Goal: Information Seeking & Learning: Learn about a topic

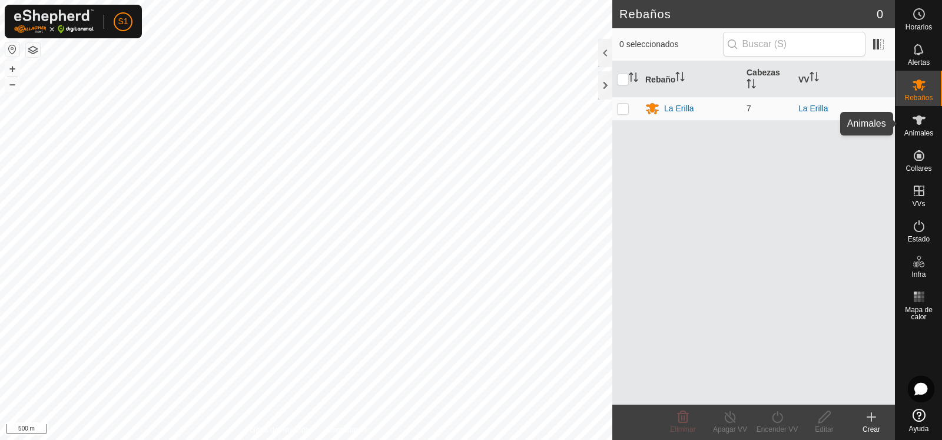
click at [922, 119] on icon at bounding box center [919, 120] width 14 height 14
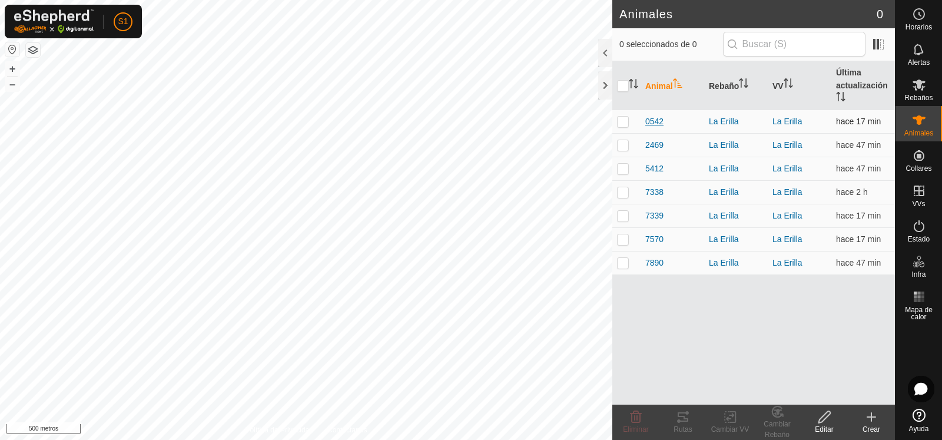
click at [653, 120] on font "0542" at bounding box center [654, 121] width 18 height 9
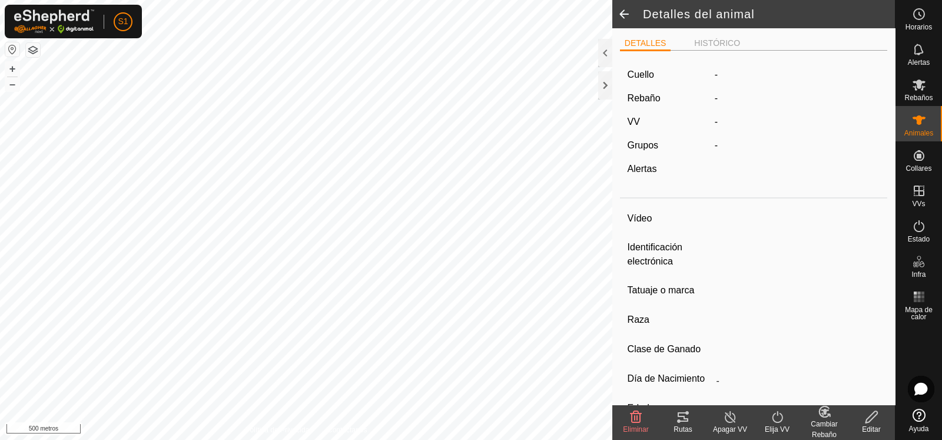
type input "0542"
type input "-"
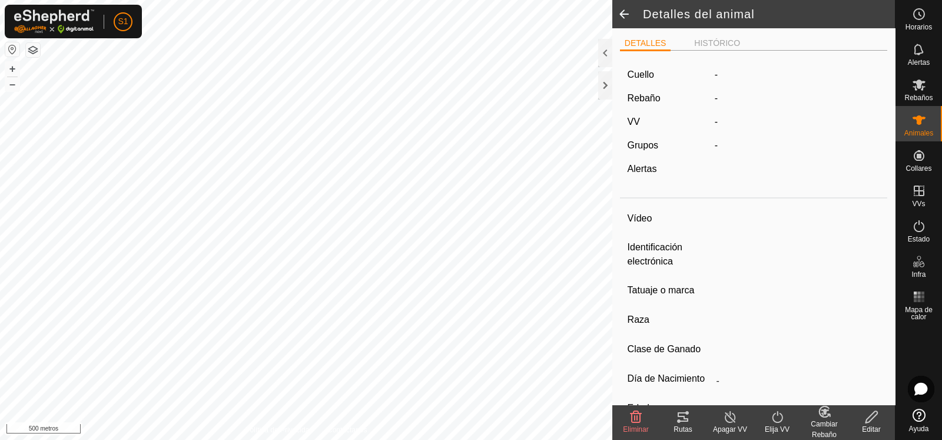
type input "0 kg"
type input "-"
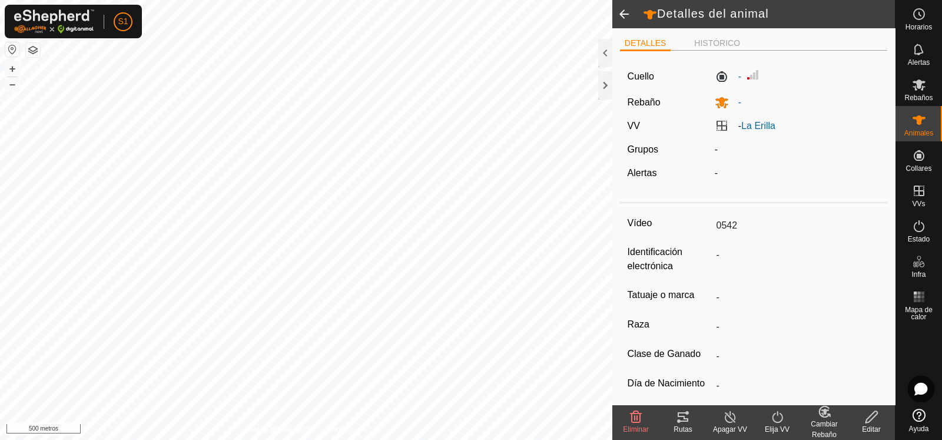
click at [624, 21] on span at bounding box center [624, 14] width 24 height 28
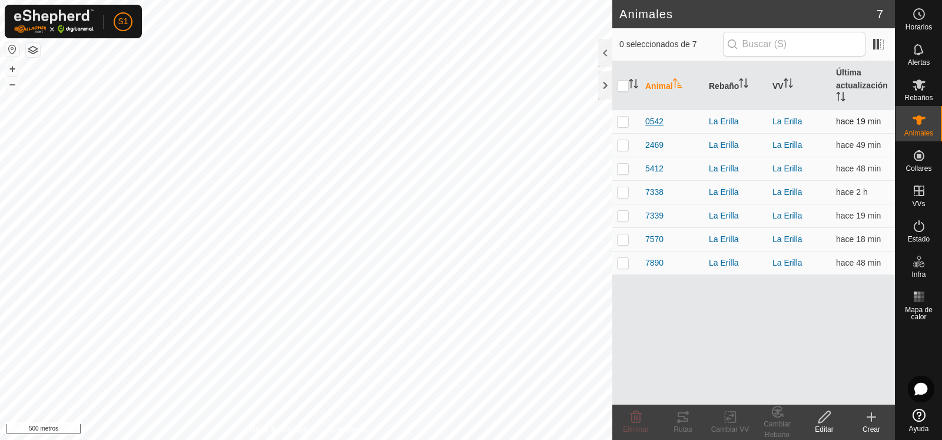
click at [656, 120] on font "0542" at bounding box center [654, 121] width 18 height 9
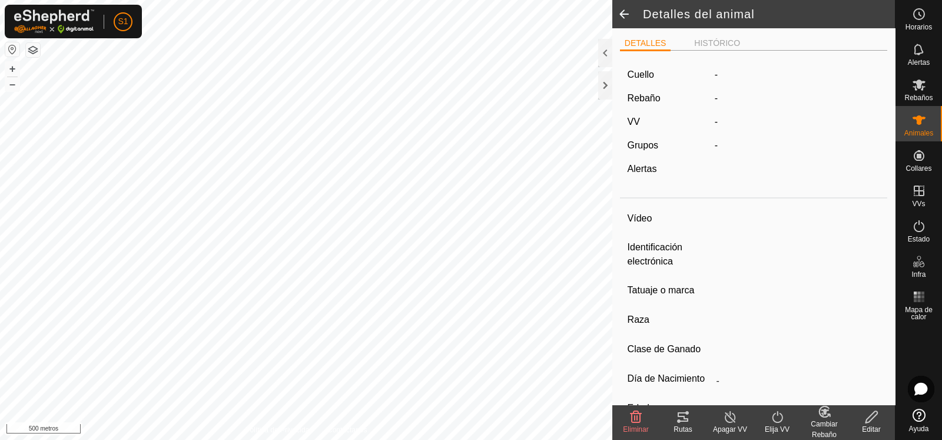
type input "0542"
type input "-"
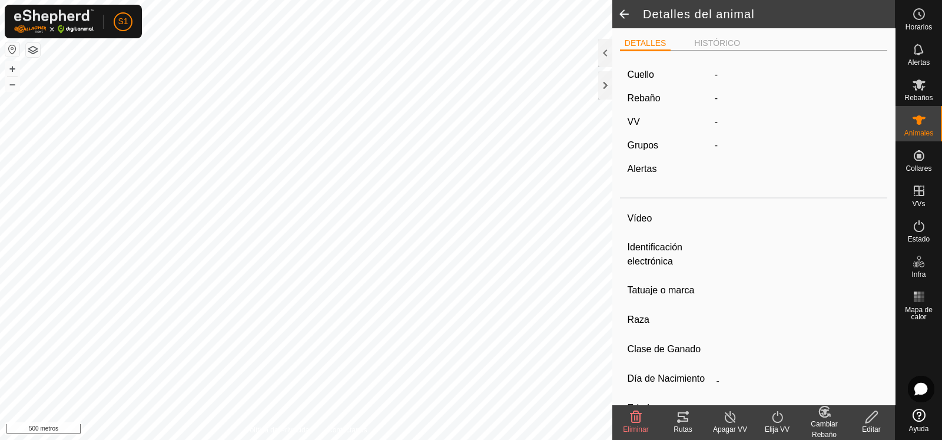
type input "0 kg"
type input "-"
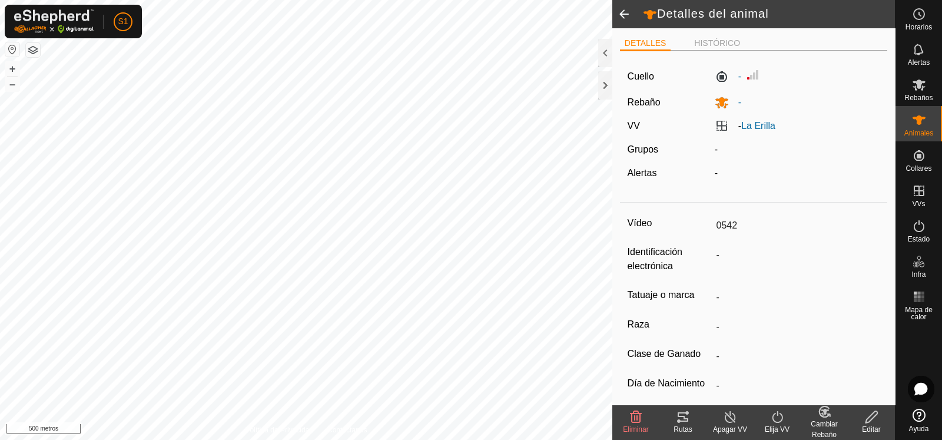
click at [621, 15] on span at bounding box center [624, 14] width 24 height 28
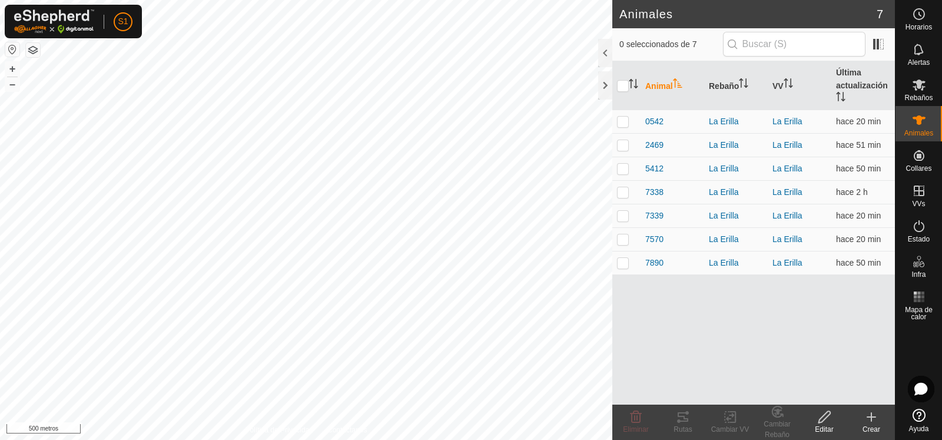
drag, startPoint x: 692, startPoint y: 304, endPoint x: 815, endPoint y: 299, distance: 123.2
click at [815, 299] on div "Animal Rebaño VV Última actualización 0542 La Erilla La Erilla hace 20 min 2469…" at bounding box center [753, 232] width 283 height 343
click at [878, 44] on span at bounding box center [878, 44] width 19 height 19
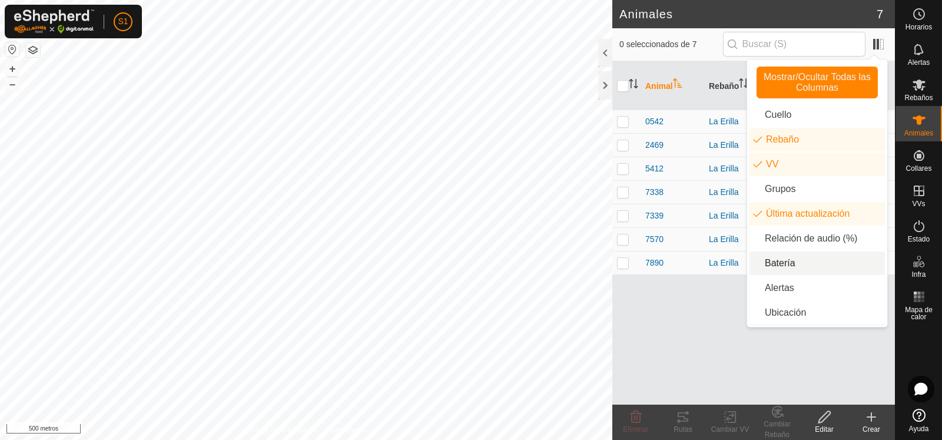
click at [780, 268] on li "Batería" at bounding box center [816, 263] width 135 height 24
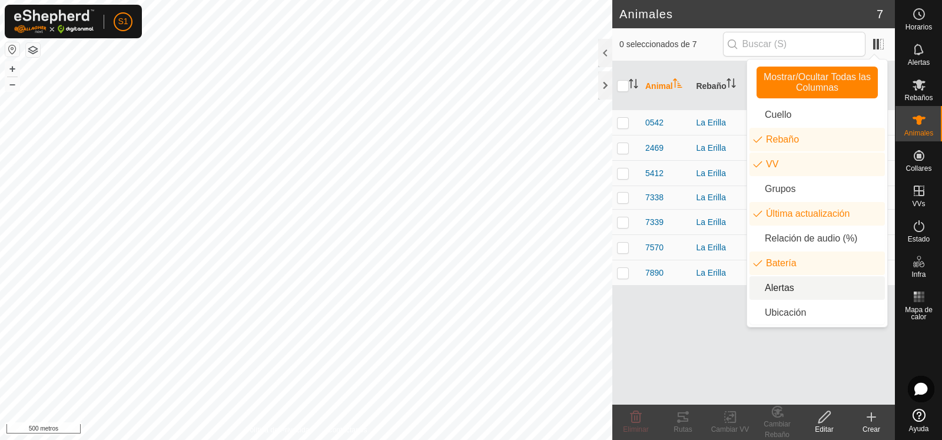
click at [780, 288] on li "Alertas" at bounding box center [816, 288] width 135 height 24
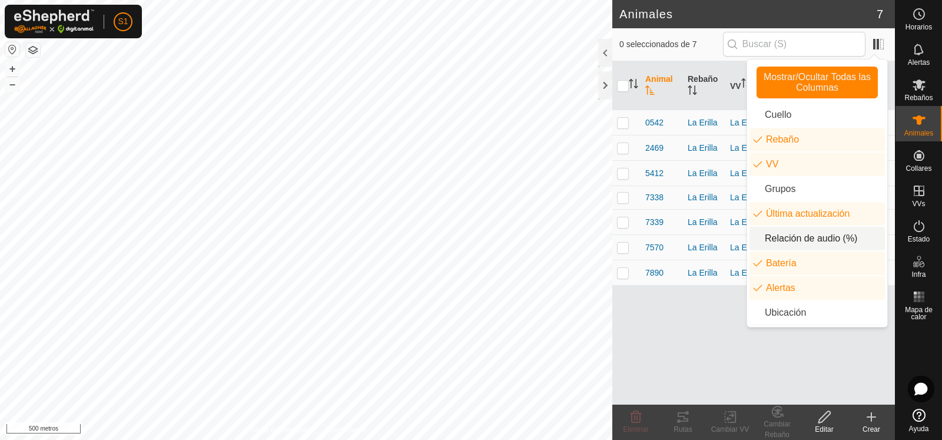
click at [785, 241] on li "Relación de audio (%)" at bounding box center [816, 239] width 135 height 24
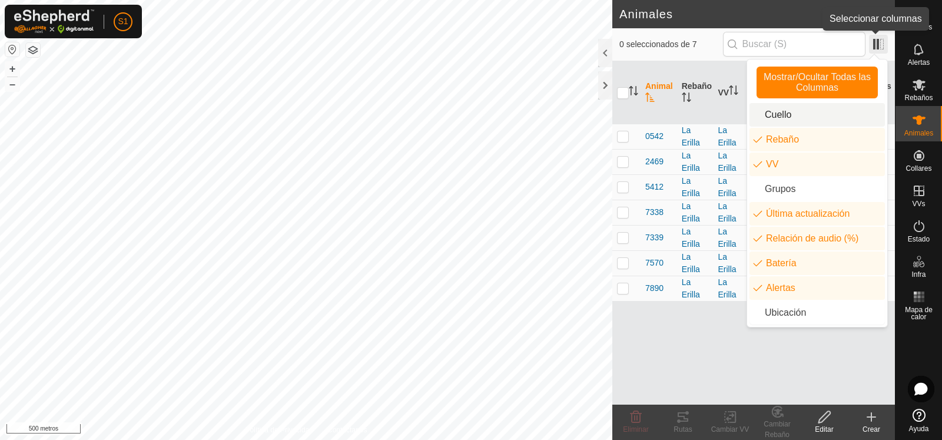
click at [877, 39] on span at bounding box center [878, 44] width 19 height 19
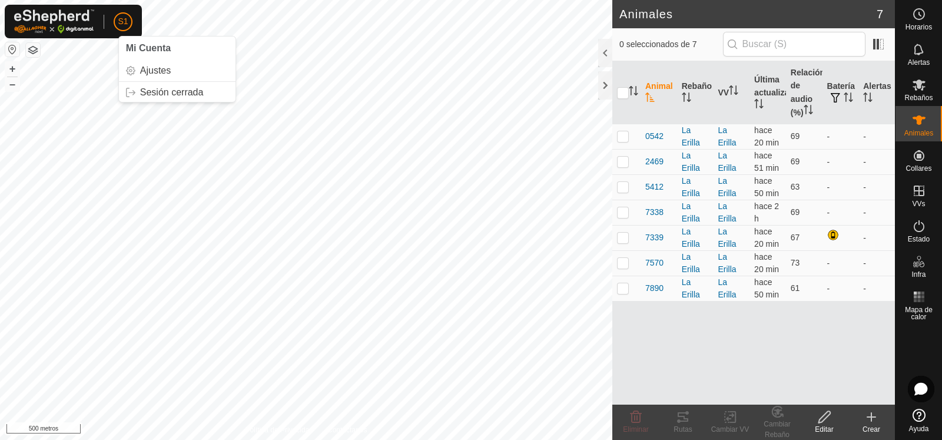
click at [125, 24] on font "S1" at bounding box center [123, 20] width 10 height 9
click at [156, 92] on link "Sesión cerrada" at bounding box center [177, 92] width 117 height 19
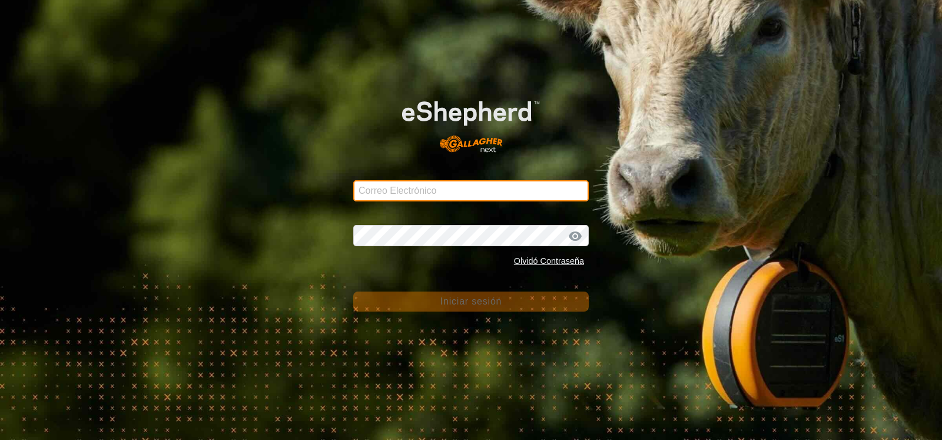
type input "[PERSON_NAME][EMAIL_ADDRESS][DOMAIN_NAME]"
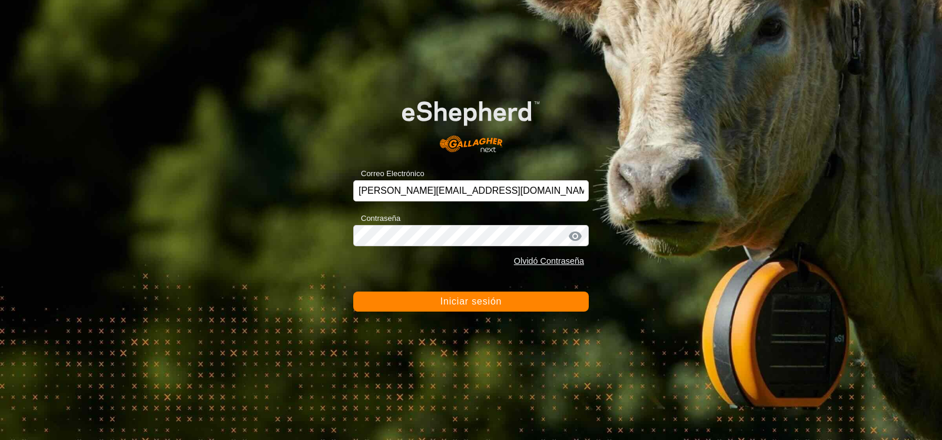
click at [491, 303] on font "Iniciar sesión" at bounding box center [471, 301] width 62 height 10
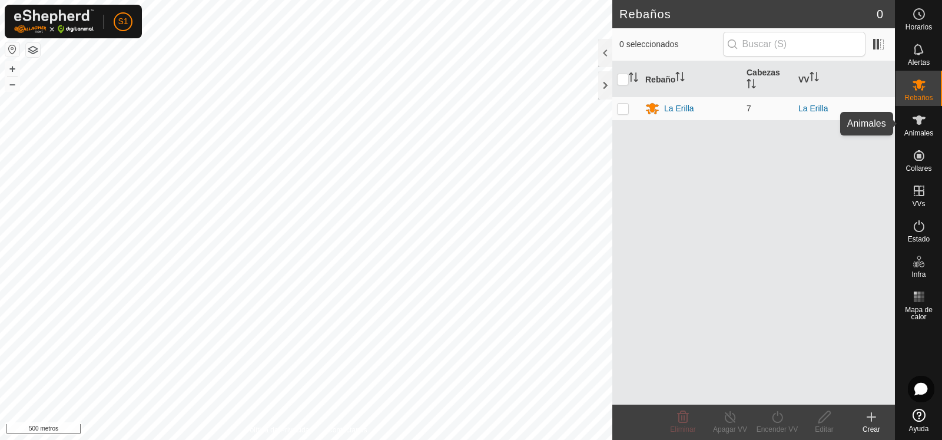
click at [917, 125] on icon at bounding box center [919, 120] width 14 height 14
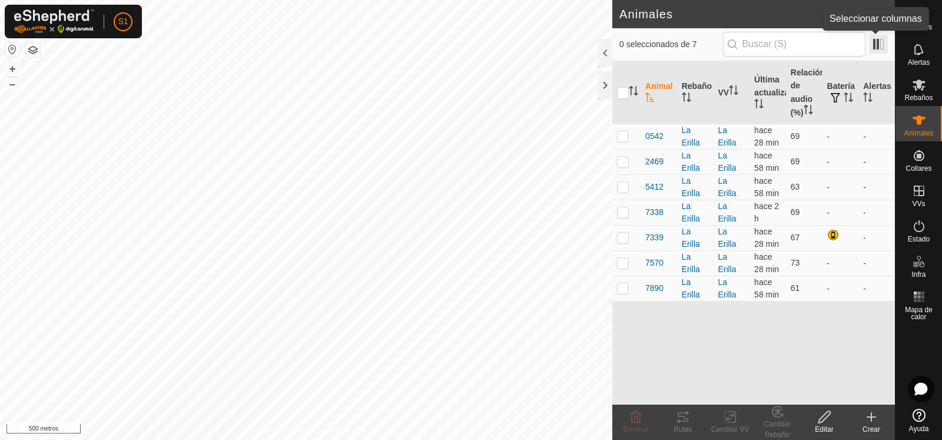
click at [882, 45] on span at bounding box center [878, 44] width 19 height 19
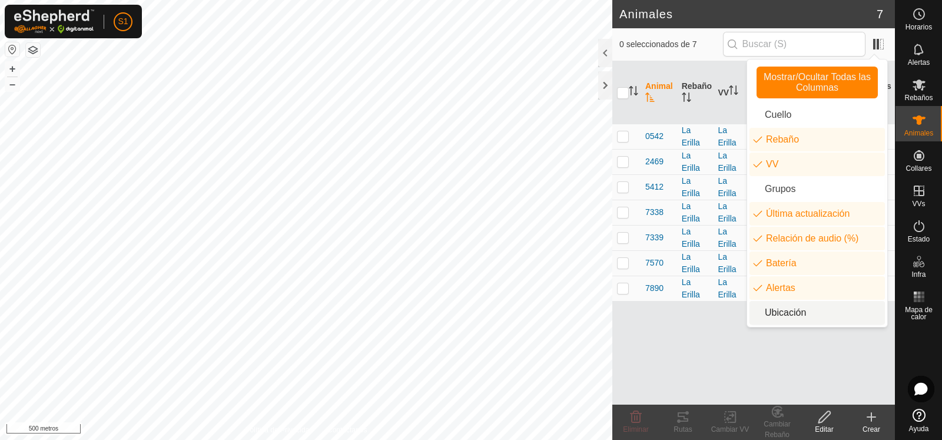
click at [791, 317] on font "Ubicación" at bounding box center [785, 312] width 41 height 10
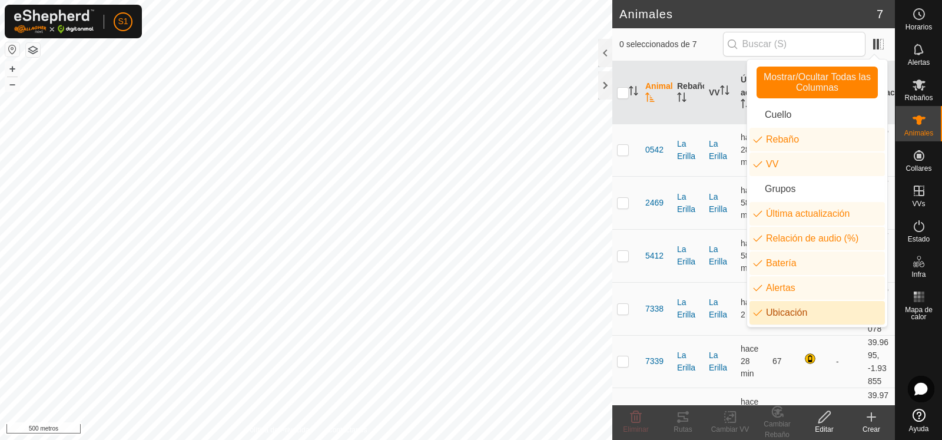
click at [791, 318] on li "Ubicación" at bounding box center [816, 313] width 135 height 24
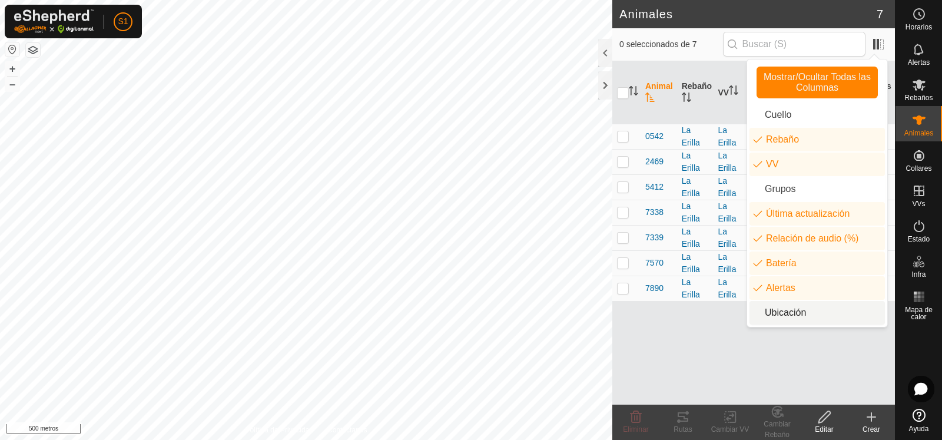
click at [791, 318] on li "Ubicación" at bounding box center [816, 313] width 135 height 24
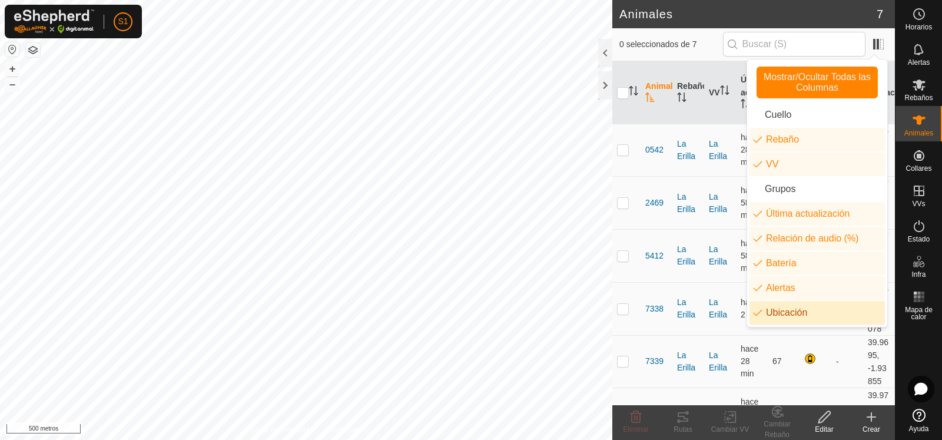
click at [795, 315] on li "Ubicación" at bounding box center [816, 313] width 135 height 24
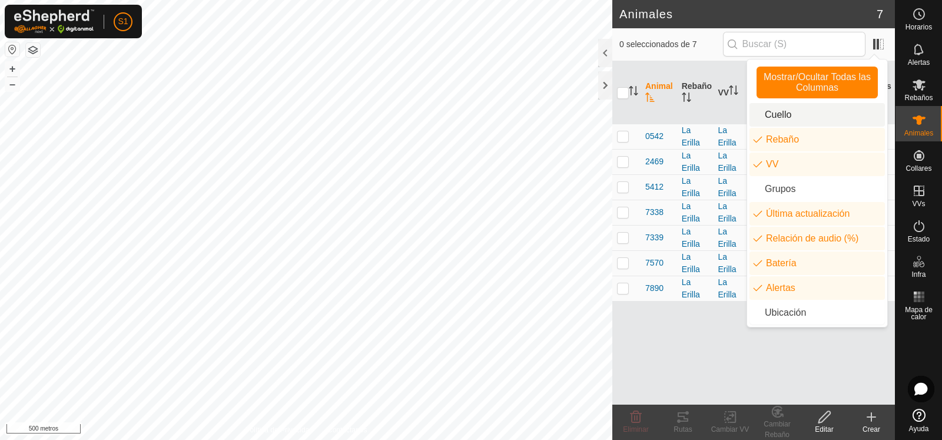
click at [777, 119] on li "Cuello" at bounding box center [816, 115] width 135 height 24
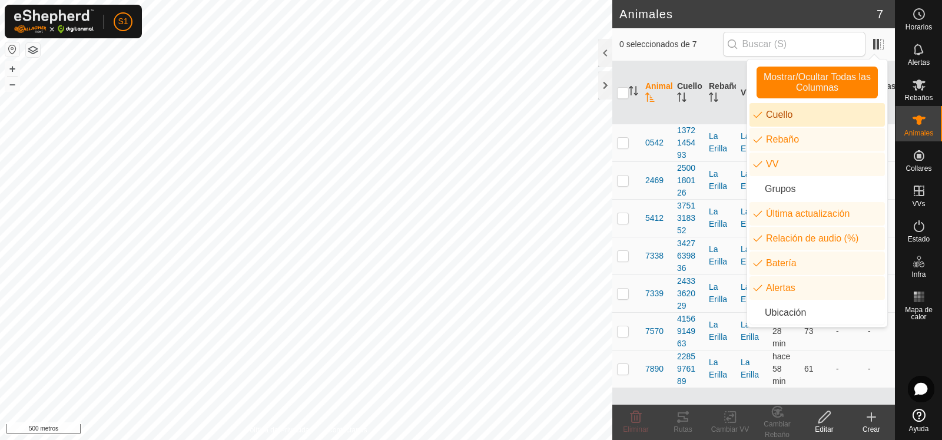
click at [777, 119] on li "Cuello" at bounding box center [816, 115] width 135 height 24
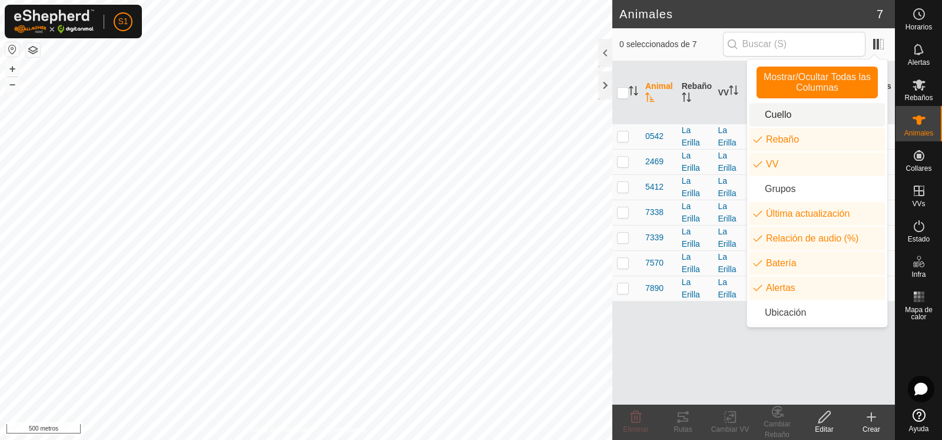
click at [777, 119] on li "Cuello" at bounding box center [816, 115] width 135 height 24
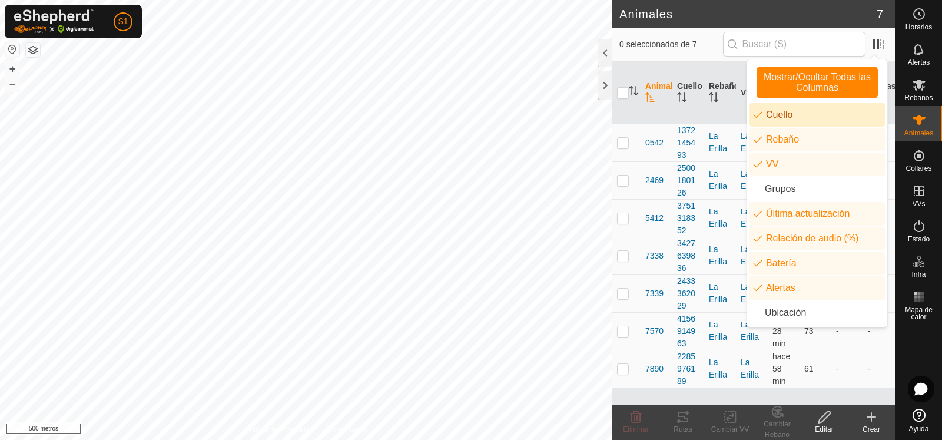
click at [777, 119] on li "Cuello" at bounding box center [816, 115] width 135 height 24
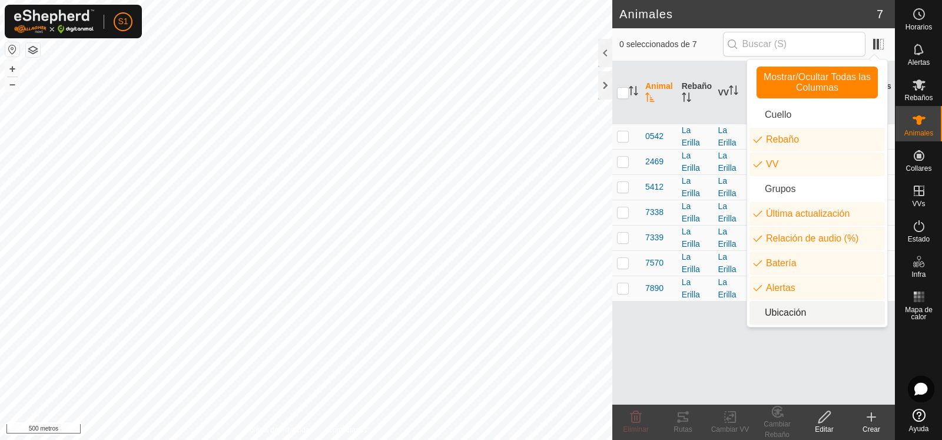
click at [795, 366] on div "Animal Rebaño VV Última actualización Relación de audio (%) Batería Alertas 054…" at bounding box center [753, 232] width 283 height 343
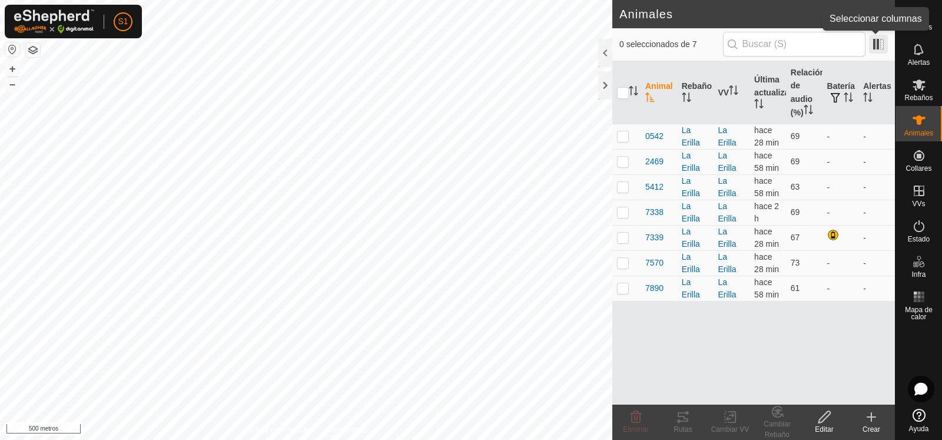
click at [880, 40] on span at bounding box center [878, 44] width 19 height 19
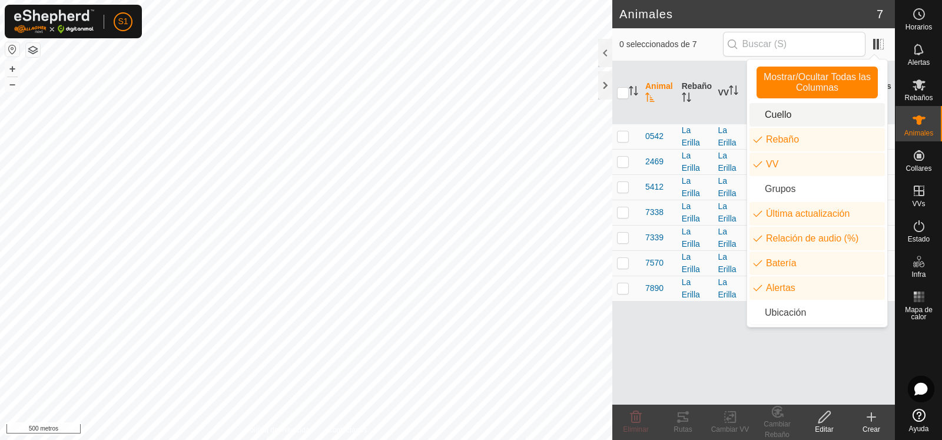
click at [786, 115] on li "Cuello" at bounding box center [816, 115] width 135 height 24
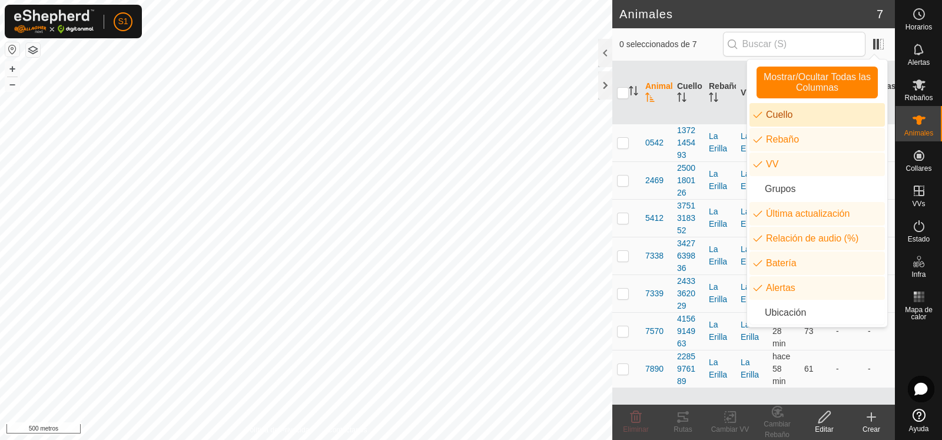
click at [797, 120] on li "Cuello" at bounding box center [816, 115] width 135 height 24
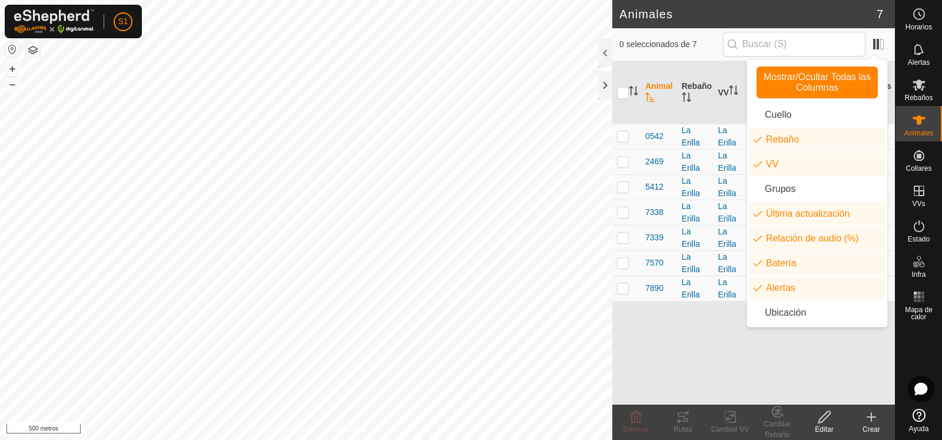
click at [736, 380] on div "Animal Rebaño VV Última actualización Relación de audio (%) Batería Alertas 054…" at bounding box center [753, 232] width 283 height 343
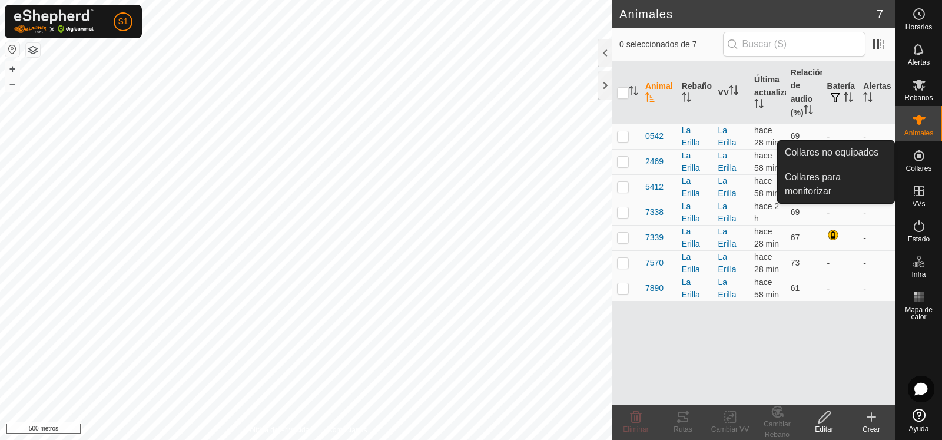
click at [915, 165] on font "Collares" at bounding box center [918, 168] width 26 height 8
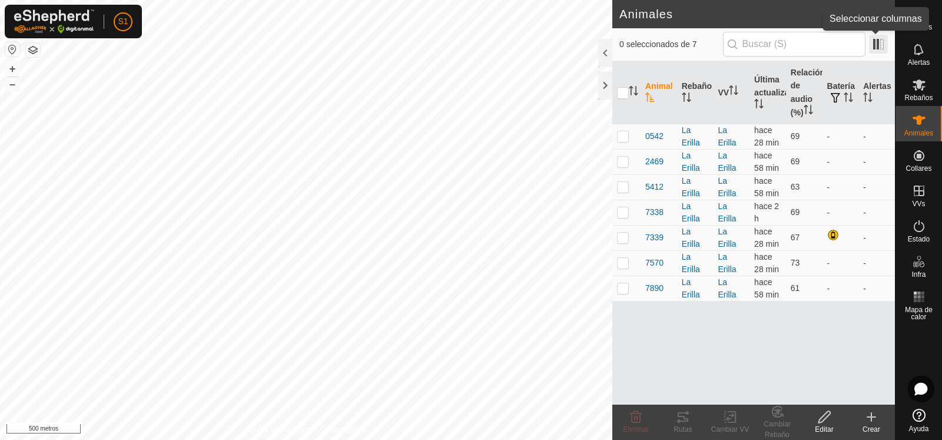
click at [878, 47] on span at bounding box center [878, 44] width 19 height 19
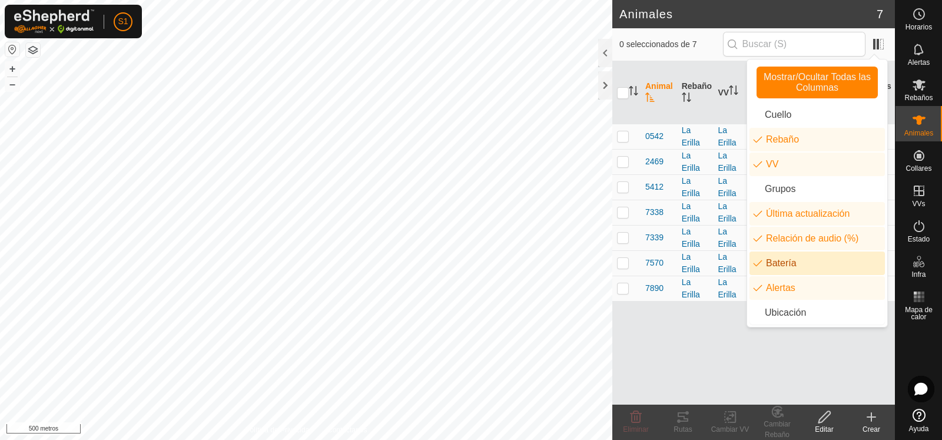
click at [794, 268] on li "Batería" at bounding box center [816, 263] width 135 height 24
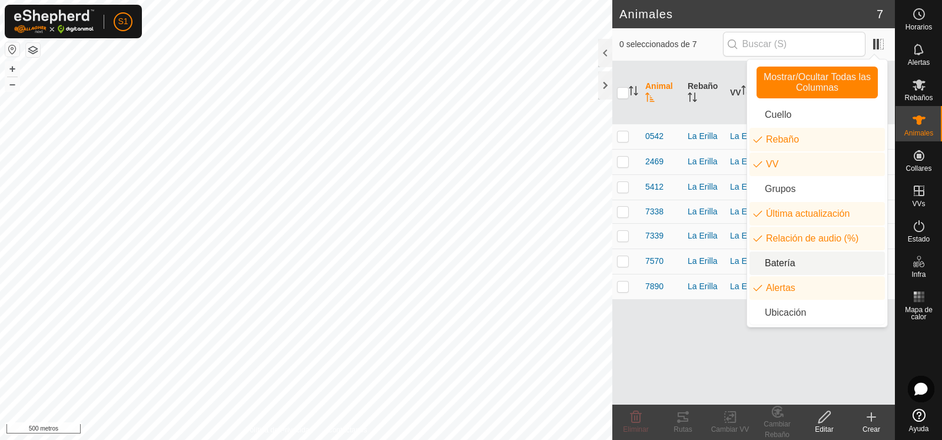
click at [794, 268] on li "Batería" at bounding box center [816, 263] width 135 height 24
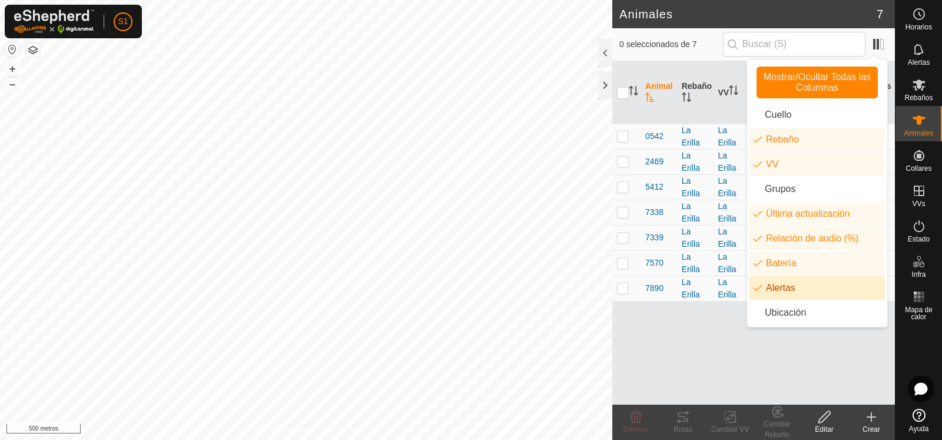
click at [684, 351] on div "Animal Rebaño VV Última actualización Relación de audio (%) Batería Alertas 054…" at bounding box center [753, 232] width 283 height 343
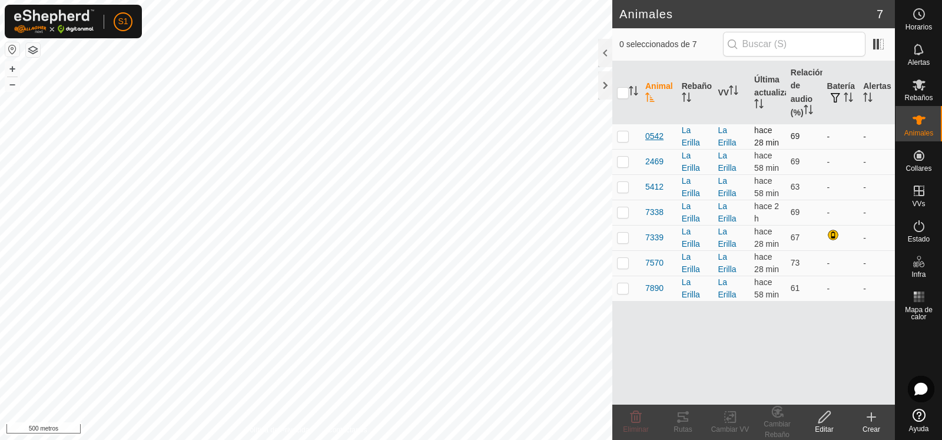
click at [659, 136] on font "0542" at bounding box center [654, 135] width 18 height 9
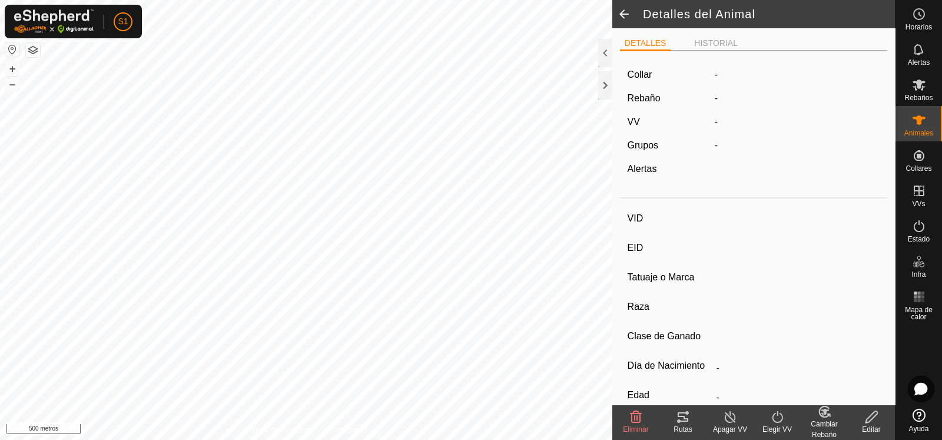
type input "0542"
type input "-"
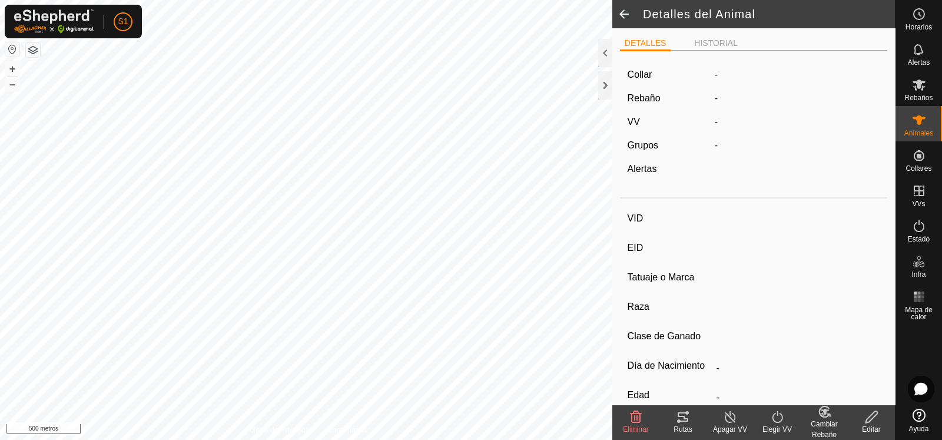
type input "0 kg"
type input "-"
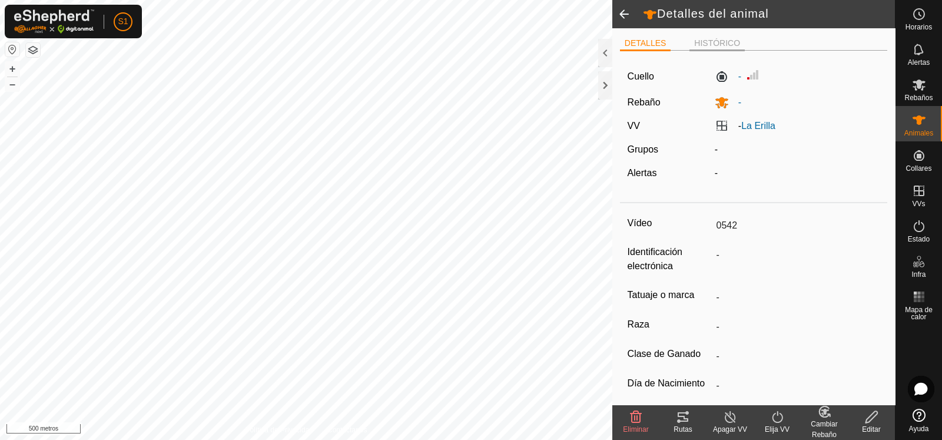
click at [713, 39] on font "HISTÓRICO" at bounding box center [717, 42] width 46 height 9
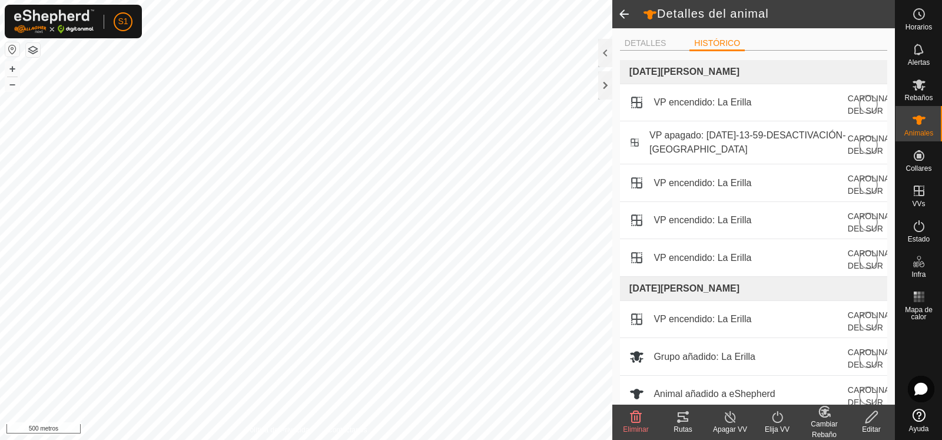
click at [625, 16] on span at bounding box center [624, 14] width 24 height 28
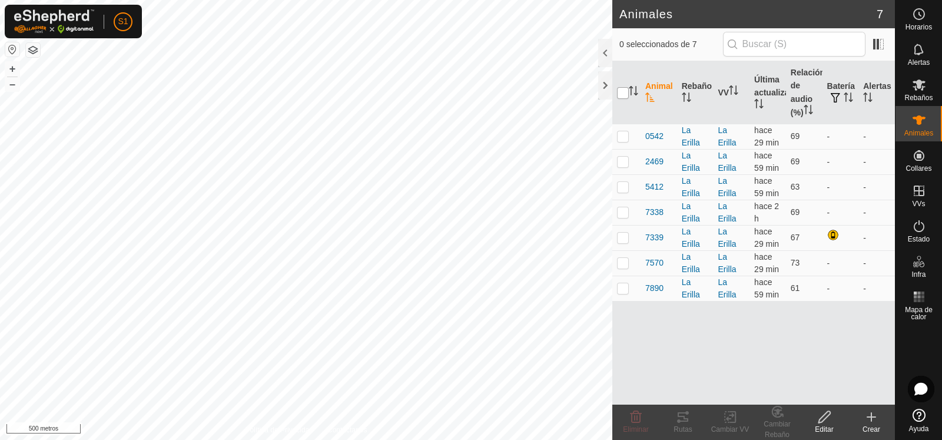
click at [625, 92] on input "checkbox" at bounding box center [623, 93] width 12 height 12
checkbox input "true"
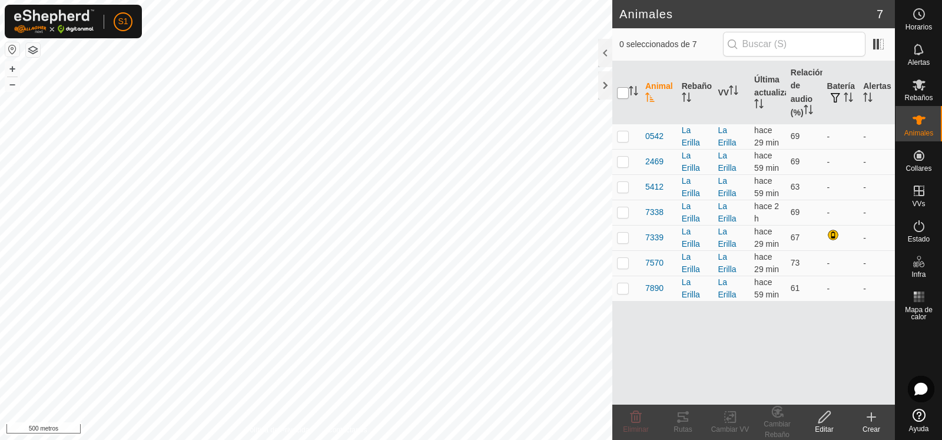
checkbox input "true"
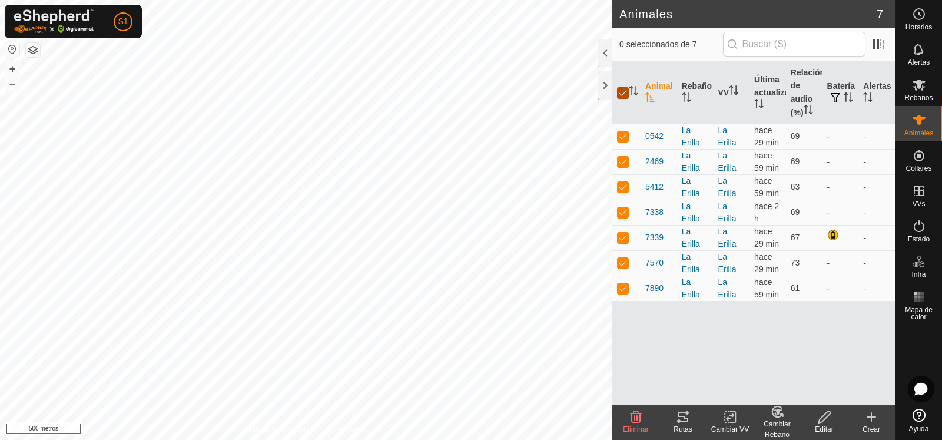
click at [625, 94] on input "checkbox" at bounding box center [623, 93] width 12 height 12
checkbox input "false"
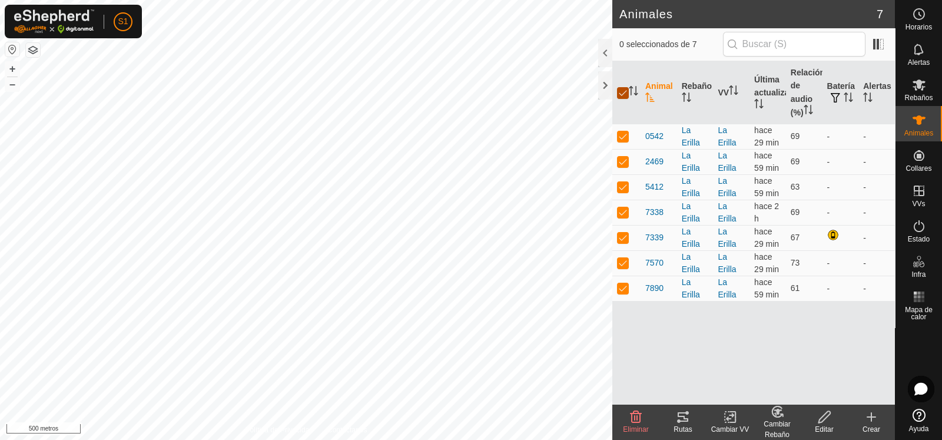
checkbox input "false"
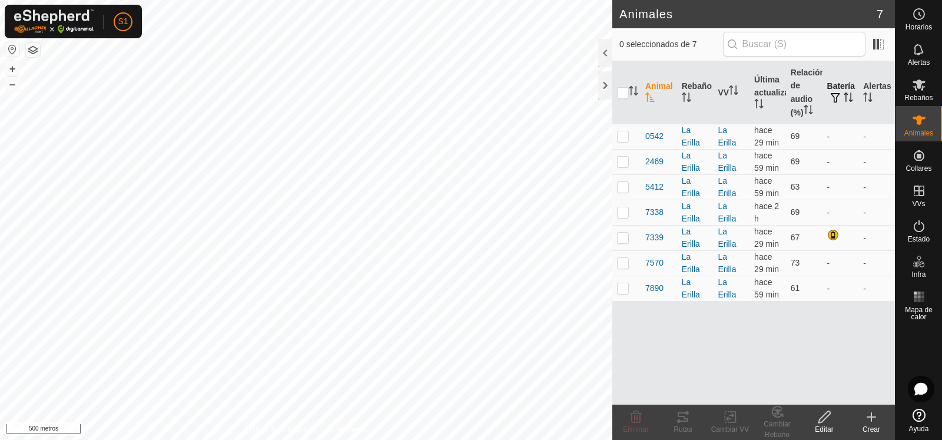
click at [839, 88] on font "Batería" at bounding box center [841, 85] width 28 height 9
click at [837, 82] on font "Batería" at bounding box center [841, 85] width 28 height 9
click at [849, 96] on icon "Activar para ordenar" at bounding box center [848, 96] width 9 height 9
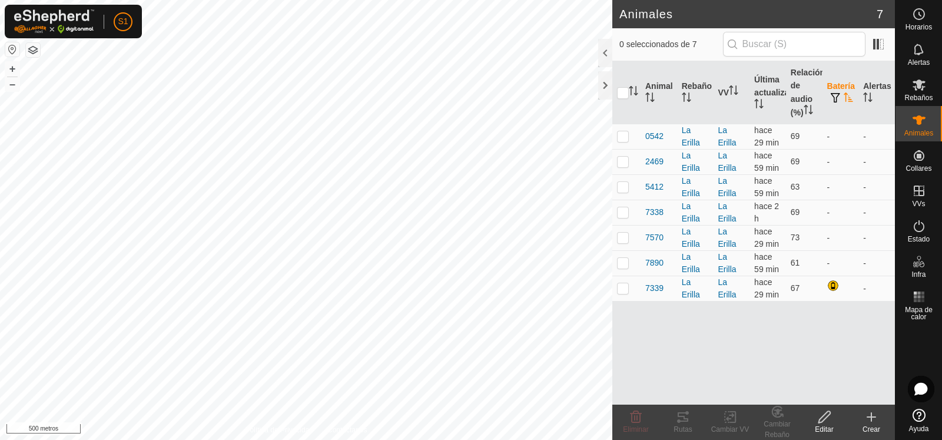
click at [849, 96] on icon "Activar para ordenar" at bounding box center [848, 96] width 9 height 9
click at [848, 97] on icon "Activar para ordenar" at bounding box center [848, 96] width 9 height 9
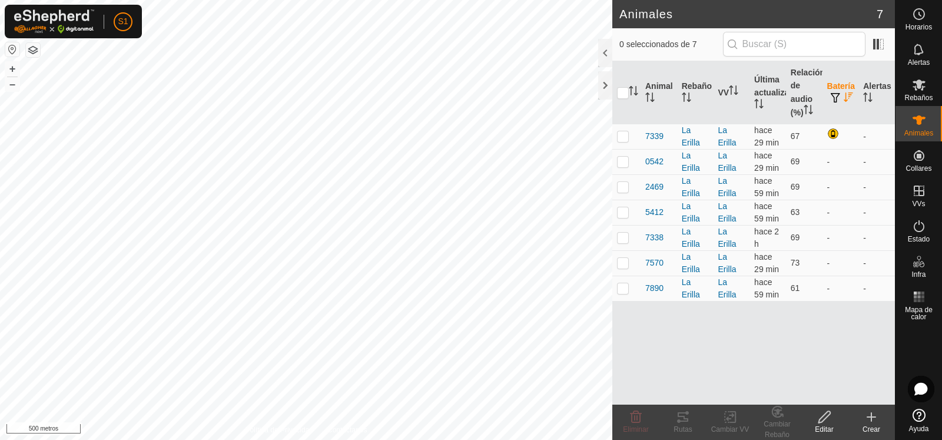
click at [848, 97] on icon "Activar para ordenar" at bounding box center [848, 96] width 9 height 9
click at [838, 93] on span "button" at bounding box center [835, 97] width 9 height 9
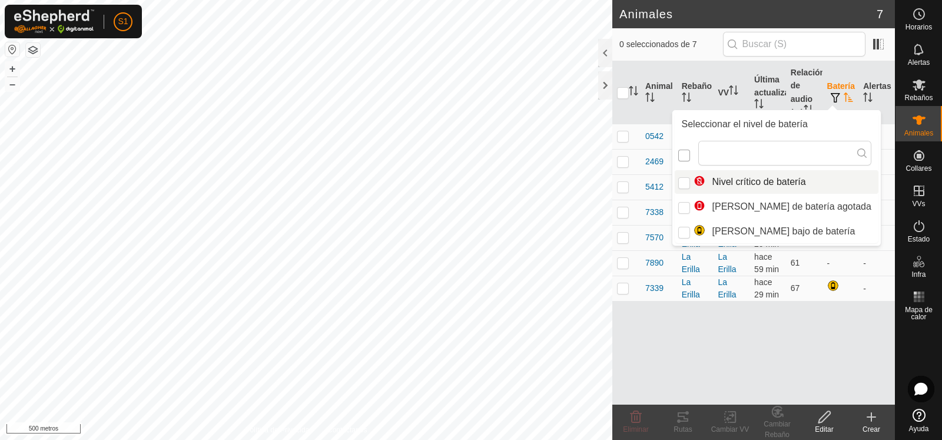
click at [685, 155] on input "checkbox" at bounding box center [684, 156] width 12 height 12
checkbox input "false"
checkbox input "true"
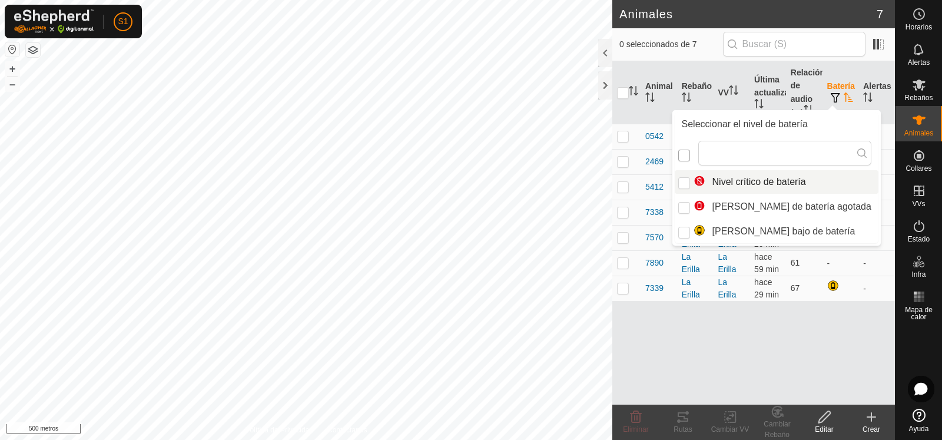
scroll to position [6, 6]
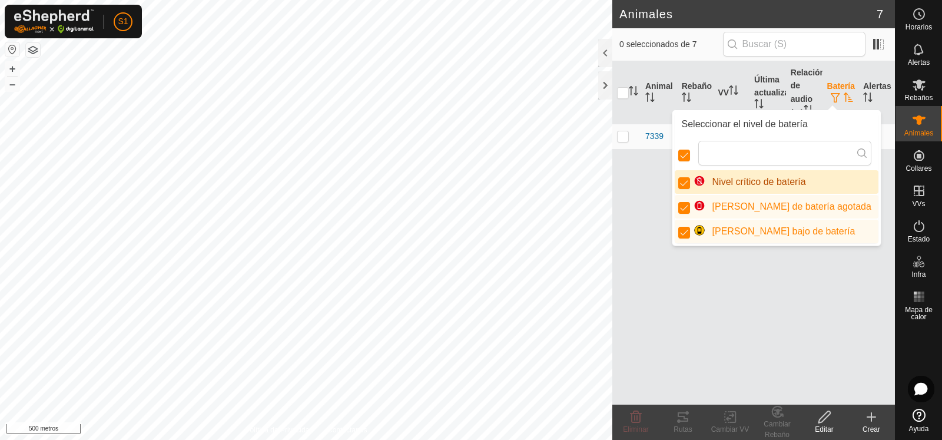
click at [634, 237] on div "Animal Rebaño VV Última actualización Relación de audio (%) Batería Alertas 733…" at bounding box center [753, 232] width 283 height 343
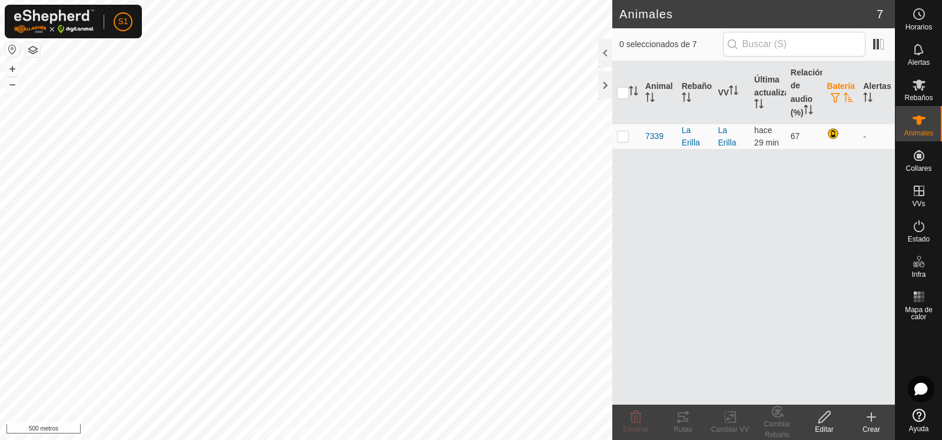
click at [837, 84] on font "Batería" at bounding box center [841, 85] width 28 height 9
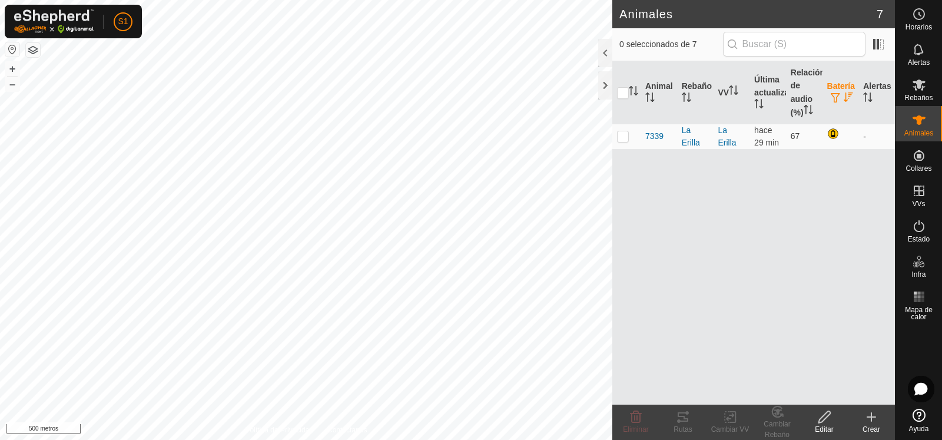
click at [835, 94] on span "button" at bounding box center [835, 97] width 9 height 9
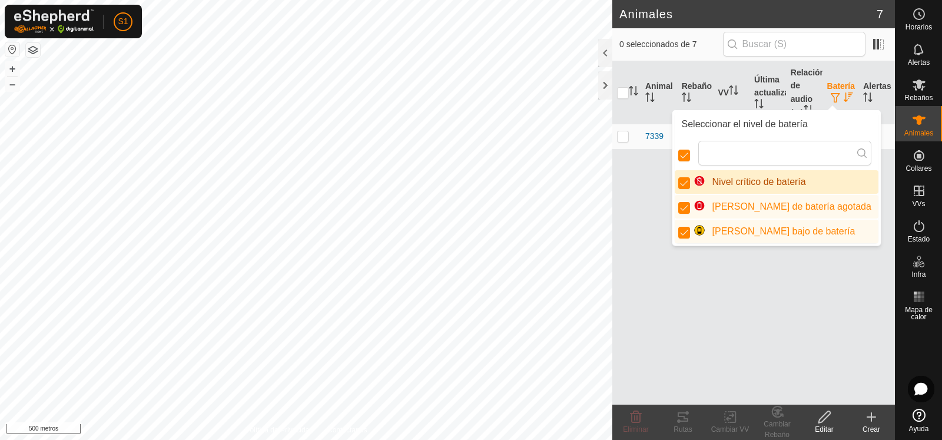
click at [835, 100] on span "button" at bounding box center [835, 97] width 9 height 9
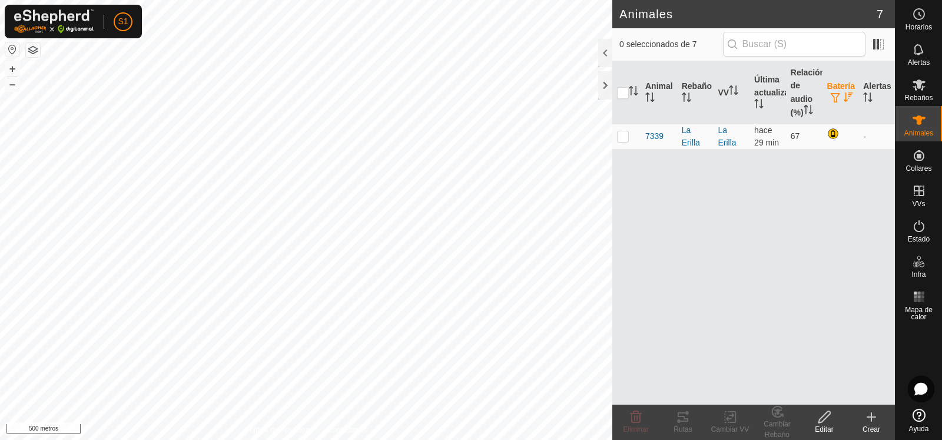
click at [835, 94] on span "button" at bounding box center [835, 97] width 9 height 9
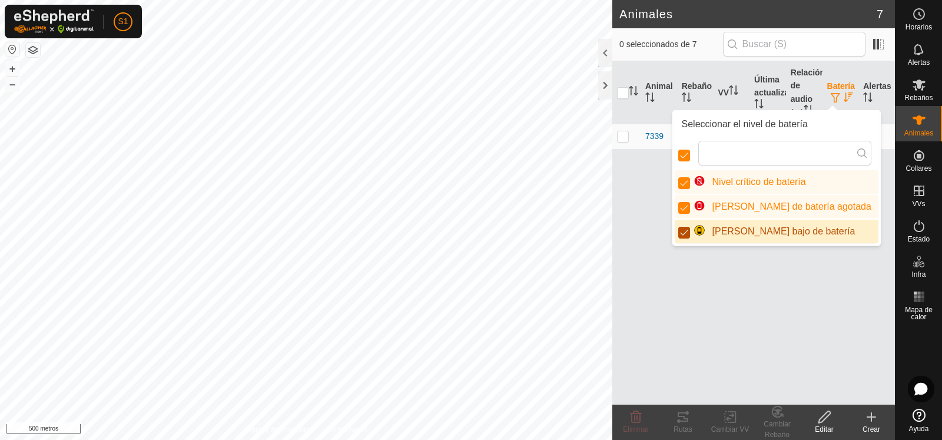
click at [686, 233] on input "Nivel bajo de batería" at bounding box center [684, 233] width 12 height 12
checkbox input "false"
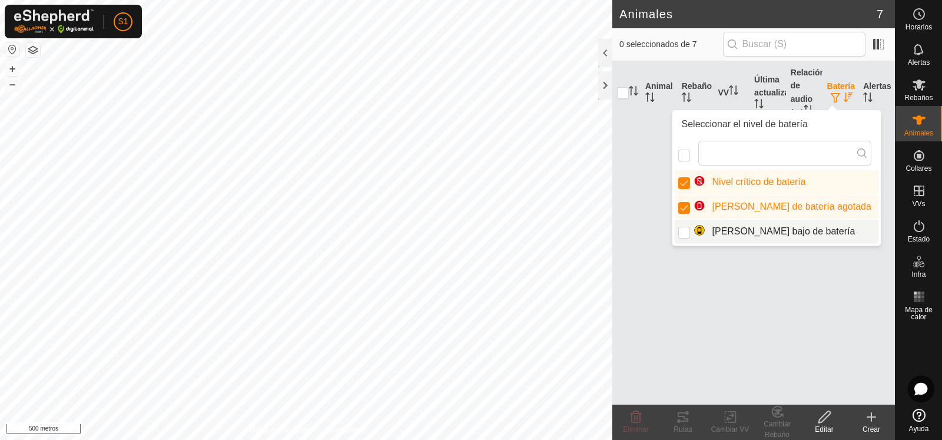
click at [734, 291] on div "Animal Rebaño VV Última actualización Relación de audio (%) Batería Alertas" at bounding box center [753, 232] width 283 height 343
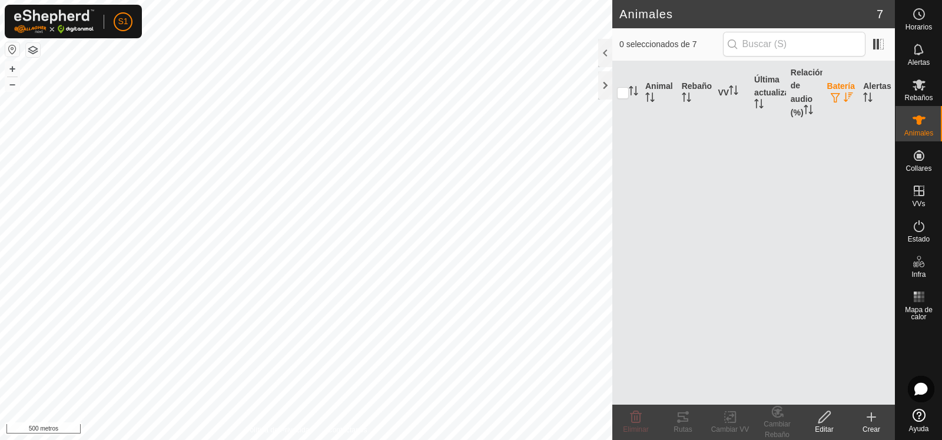
click at [834, 98] on span "button" at bounding box center [835, 97] width 9 height 9
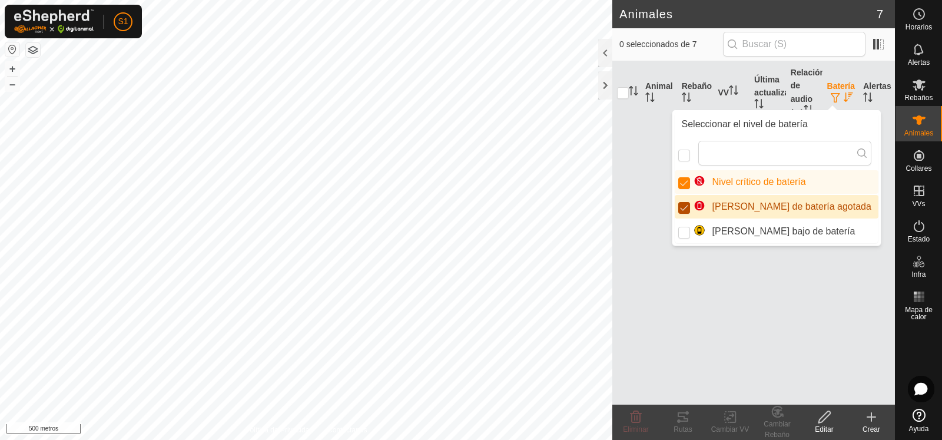
click at [688, 207] on input "Nivel de batería agotada" at bounding box center [684, 208] width 12 height 12
checkbox input "false"
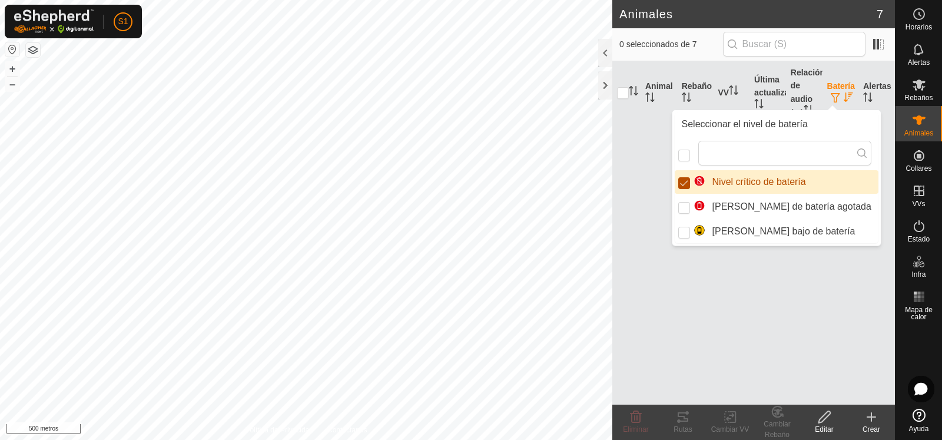
click at [688, 187] on input "Nivel crítico de batería" at bounding box center [684, 183] width 12 height 12
checkbox input "false"
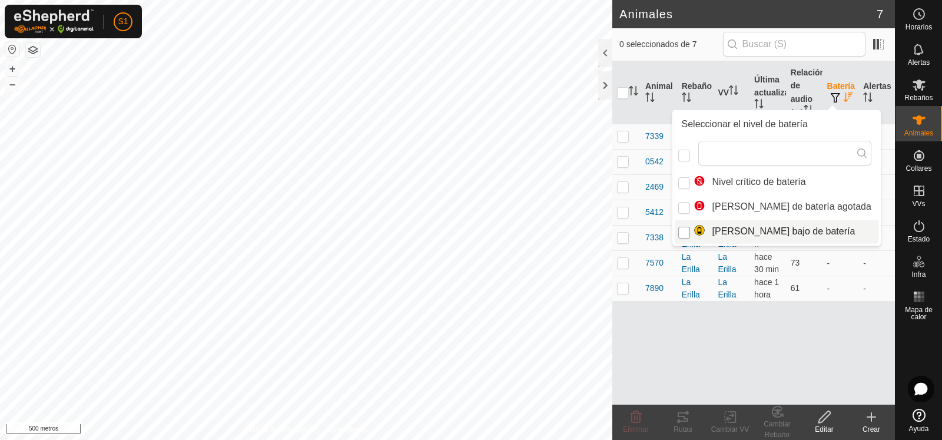
click at [682, 234] on input "Nivel bajo de batería" at bounding box center [684, 233] width 12 height 12
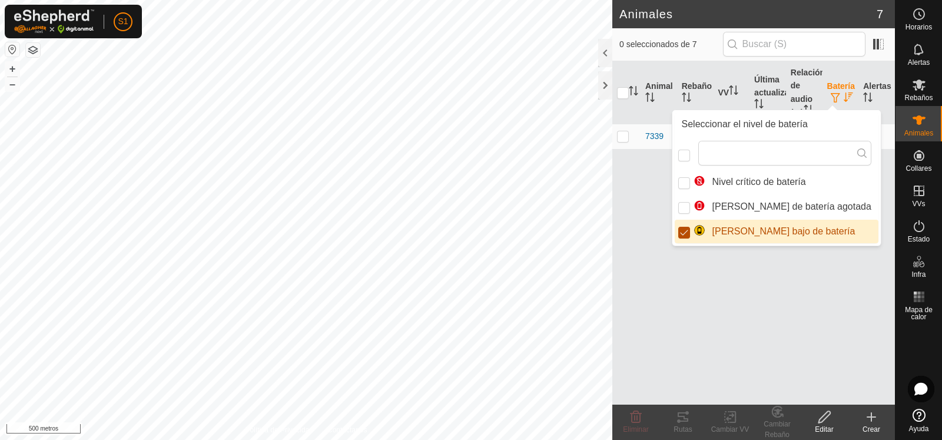
click at [682, 234] on input "Nivel bajo de batería" at bounding box center [684, 233] width 12 height 12
checkbox input "false"
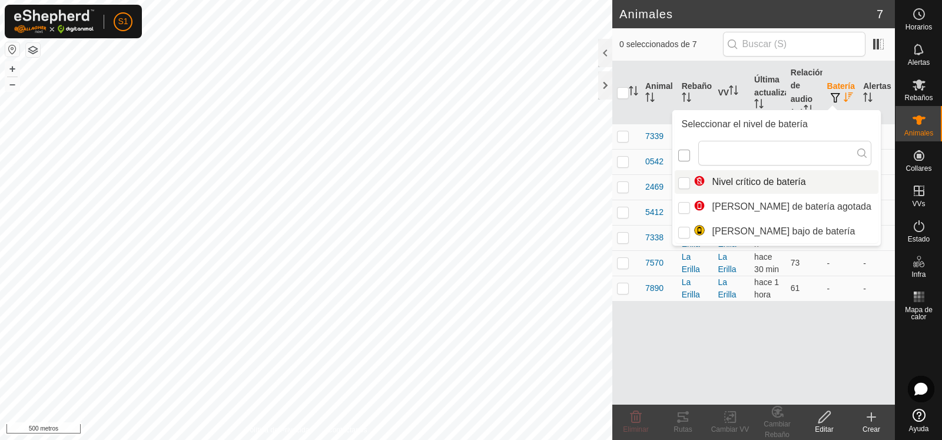
click at [686, 157] on input "checkbox" at bounding box center [684, 156] width 12 height 12
checkbox input "false"
checkbox input "true"
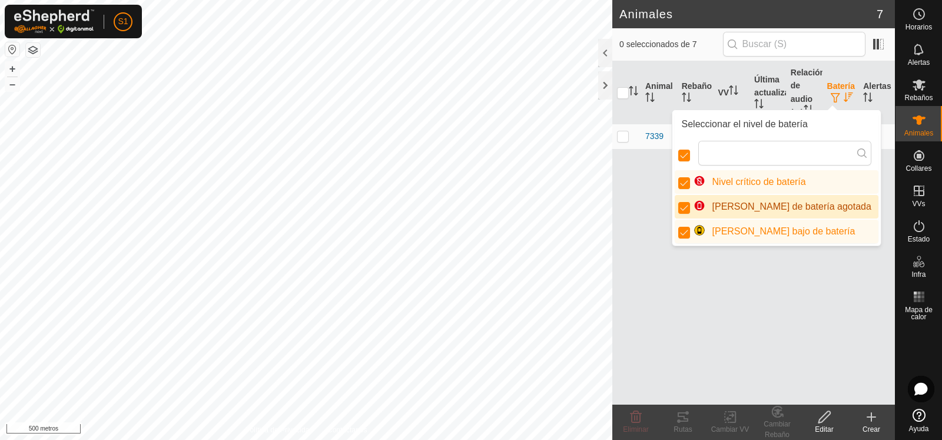
click at [678, 284] on div "Animal Rebaño VV Última actualización Relación de audio (%) Batería Alertas 733…" at bounding box center [753, 232] width 283 height 343
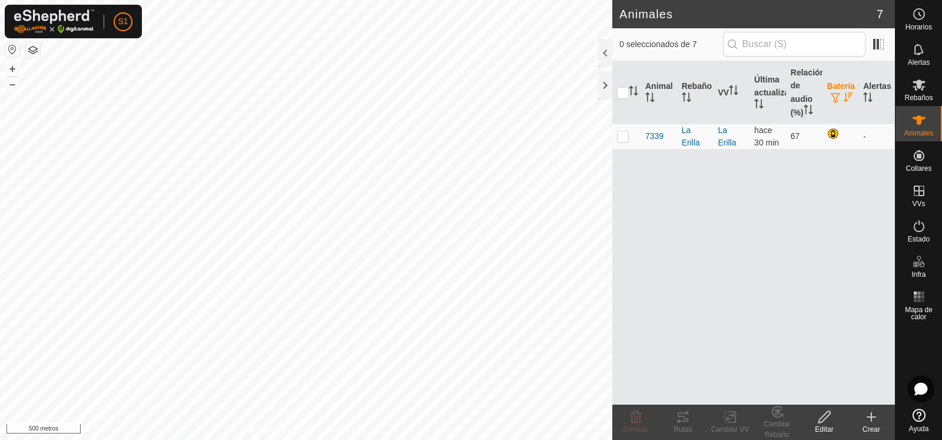
click at [835, 98] on span "button" at bounding box center [835, 97] width 9 height 9
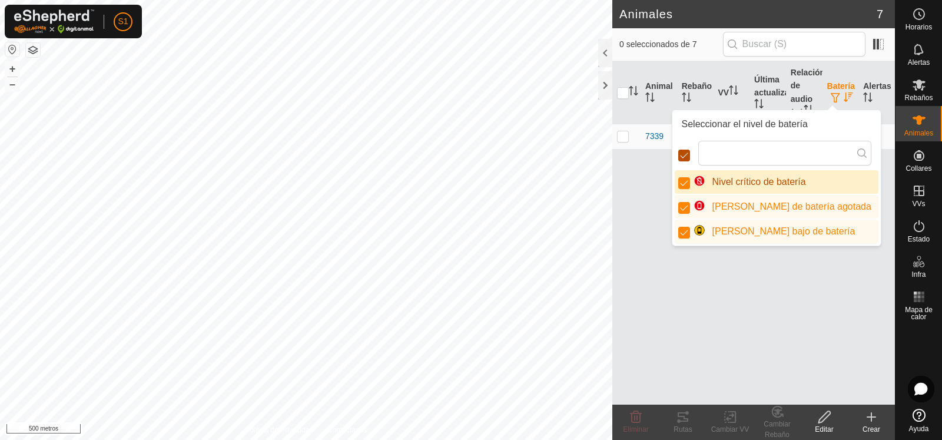
click at [682, 155] on input "checkbox" at bounding box center [684, 156] width 12 height 12
checkbox input "false"
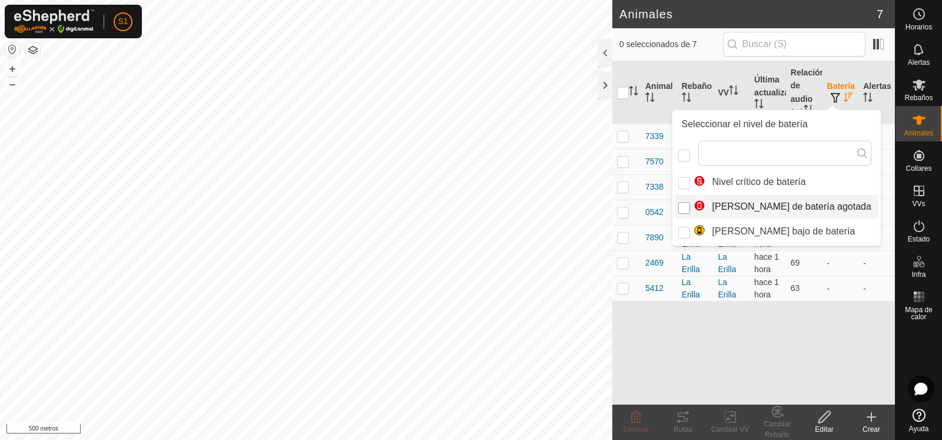
click at [686, 207] on input "Nivel de batería agotada" at bounding box center [684, 208] width 12 height 12
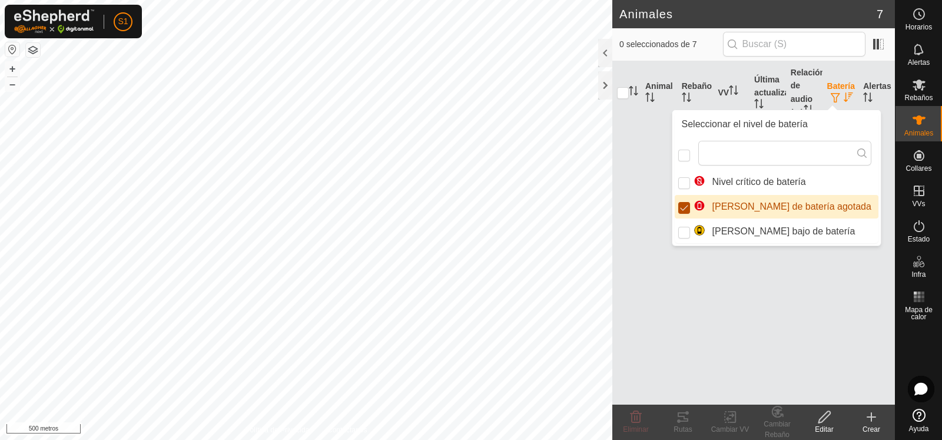
click at [686, 209] on input "Nivel de batería agotada" at bounding box center [684, 208] width 12 height 12
checkbox input "false"
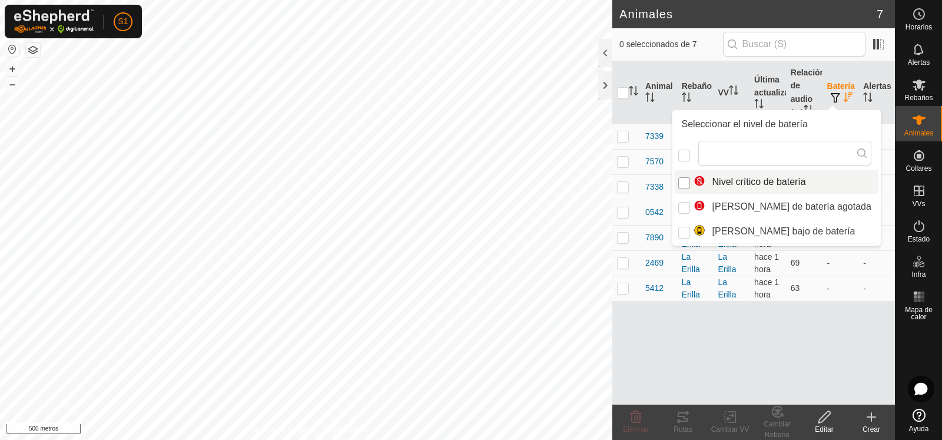
click at [682, 183] on input "Nivel crítico de batería" at bounding box center [684, 183] width 12 height 12
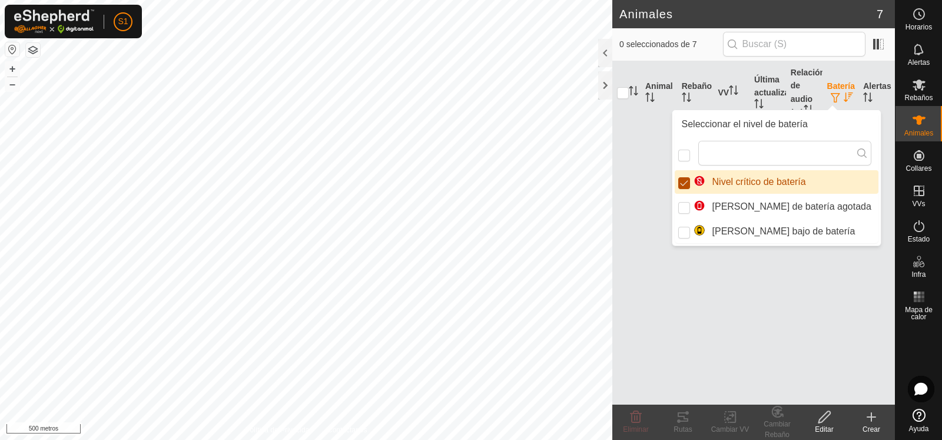
click at [683, 186] on input "Nivel crítico de batería" at bounding box center [684, 183] width 12 height 12
checkbox input "false"
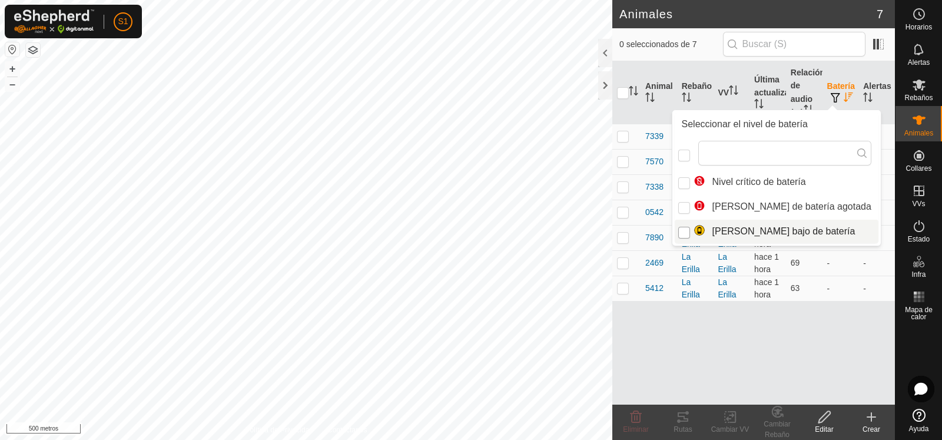
click at [687, 234] on input "Nivel bajo de batería" at bounding box center [684, 233] width 12 height 12
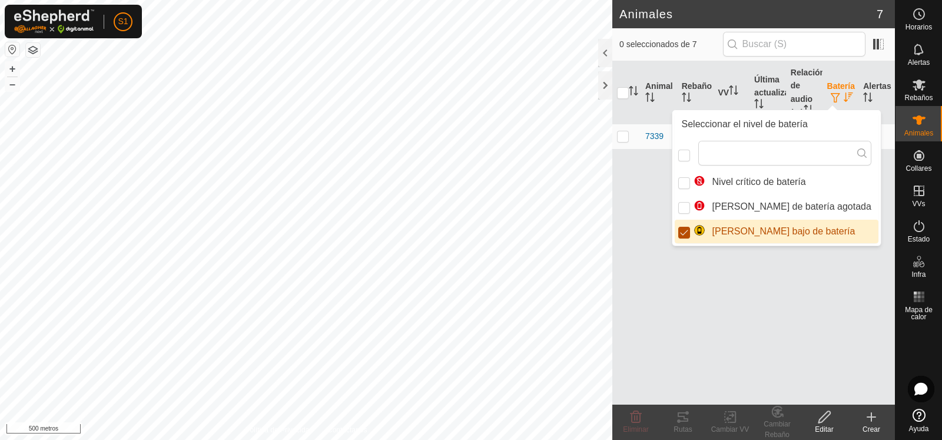
click at [686, 234] on input "Nivel bajo de batería" at bounding box center [684, 233] width 12 height 12
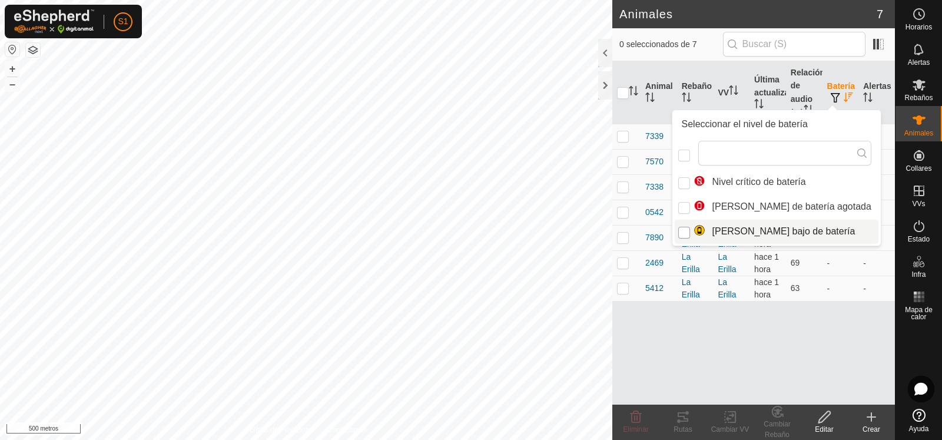
click at [685, 235] on input "Nivel bajo de batería" at bounding box center [684, 233] width 12 height 12
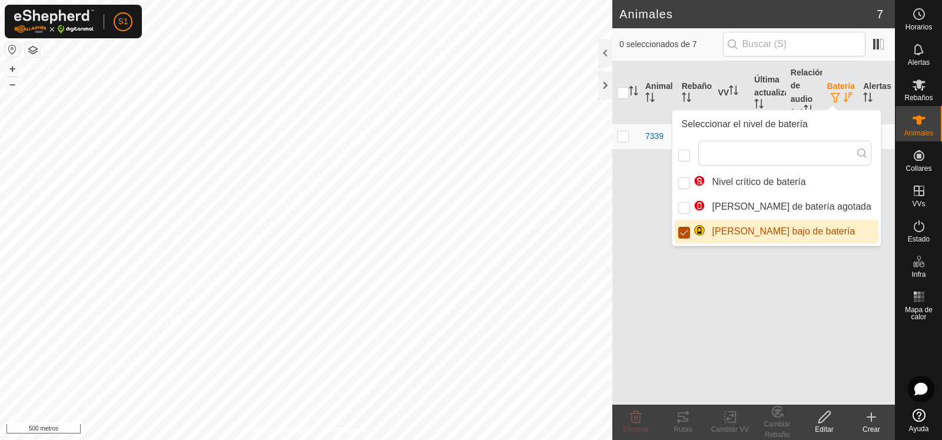
click at [685, 235] on input "Nivel bajo de batería" at bounding box center [684, 233] width 12 height 12
checkbox input "false"
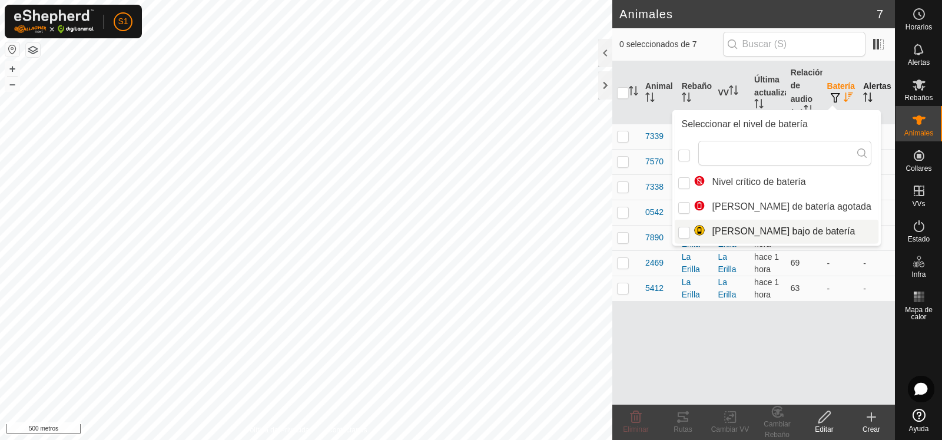
click at [876, 84] on font "Alertas" at bounding box center [877, 85] width 28 height 9
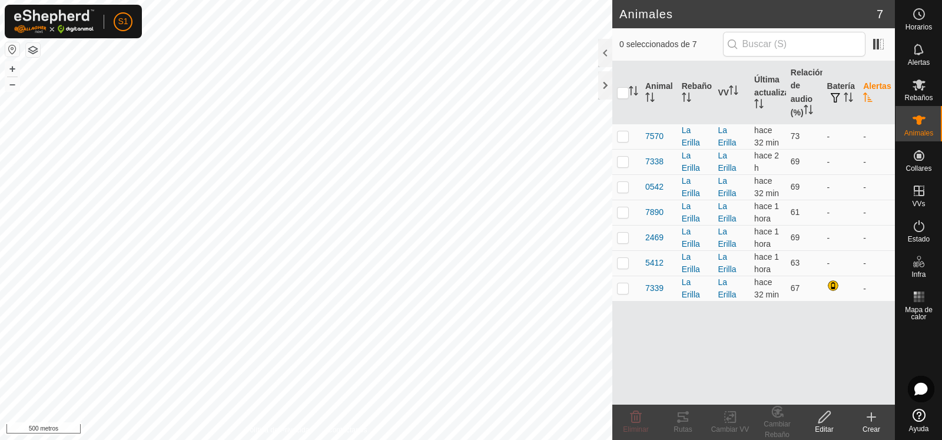
click at [876, 84] on font "Alertas" at bounding box center [877, 85] width 28 height 9
click at [849, 97] on icon "Activar para ordenar" at bounding box center [848, 96] width 9 height 9
click at [882, 44] on span at bounding box center [878, 44] width 19 height 19
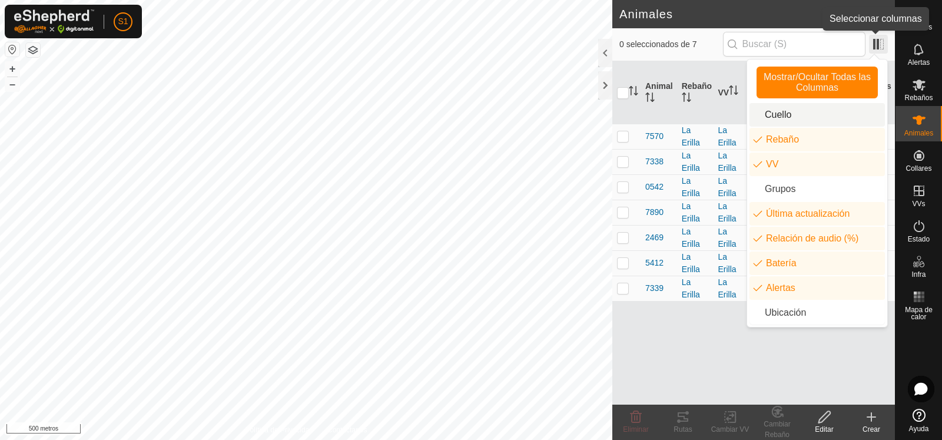
click at [878, 50] on span at bounding box center [878, 44] width 19 height 19
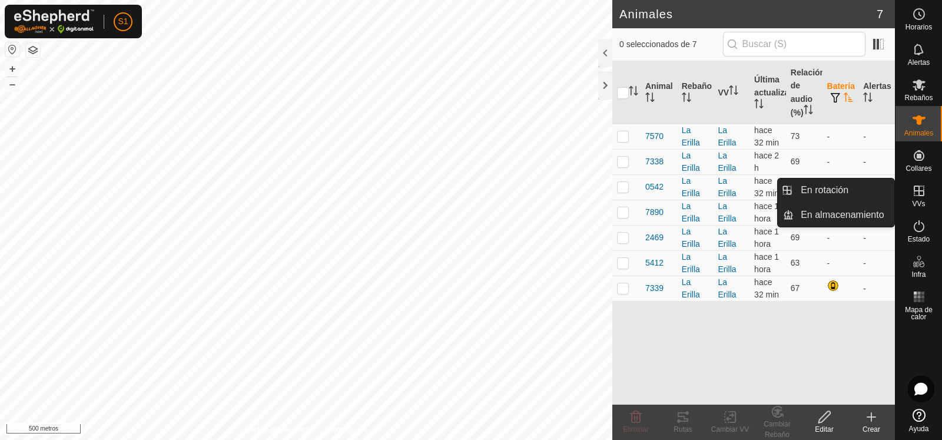
click at [924, 191] on icon at bounding box center [919, 191] width 14 height 14
click at [918, 204] on font "VVs" at bounding box center [918, 204] width 13 height 8
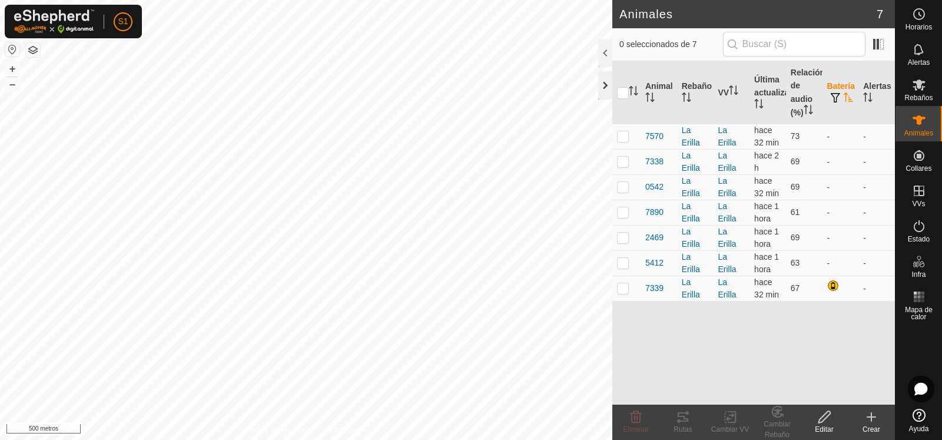
click at [607, 85] on div at bounding box center [605, 85] width 14 height 28
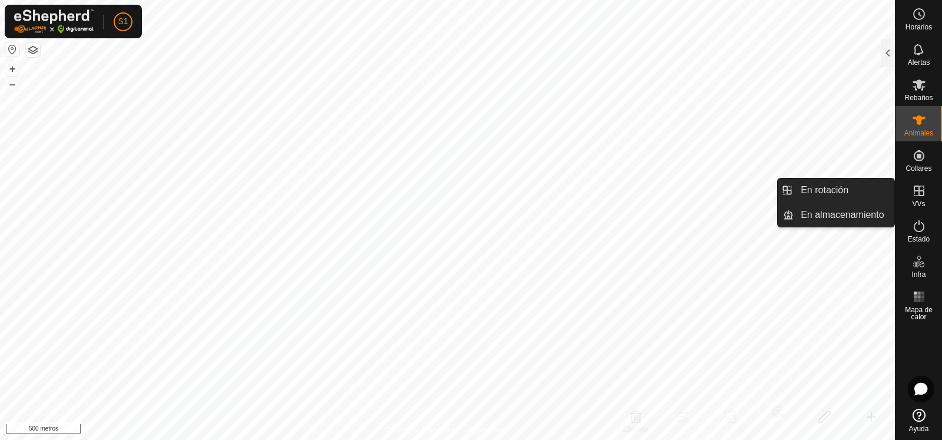
click at [918, 194] on icon at bounding box center [919, 190] width 11 height 11
click at [833, 191] on link "En rotación" at bounding box center [844, 190] width 101 height 24
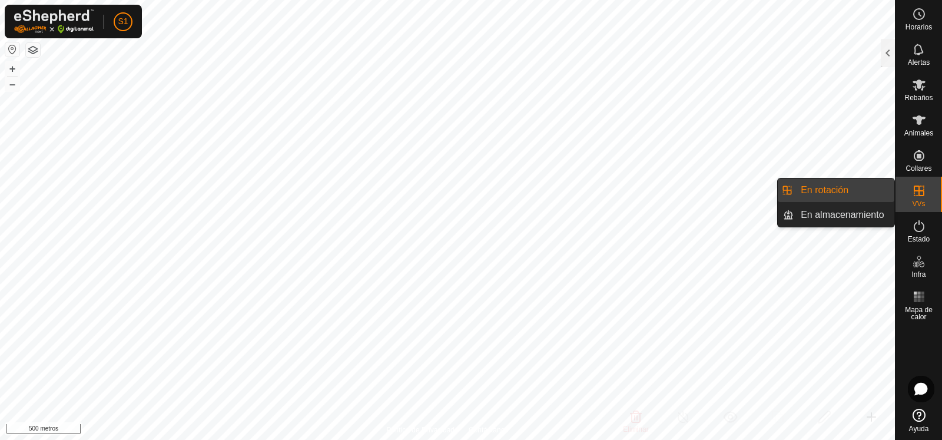
click at [822, 187] on link "En rotación" at bounding box center [844, 190] width 101 height 24
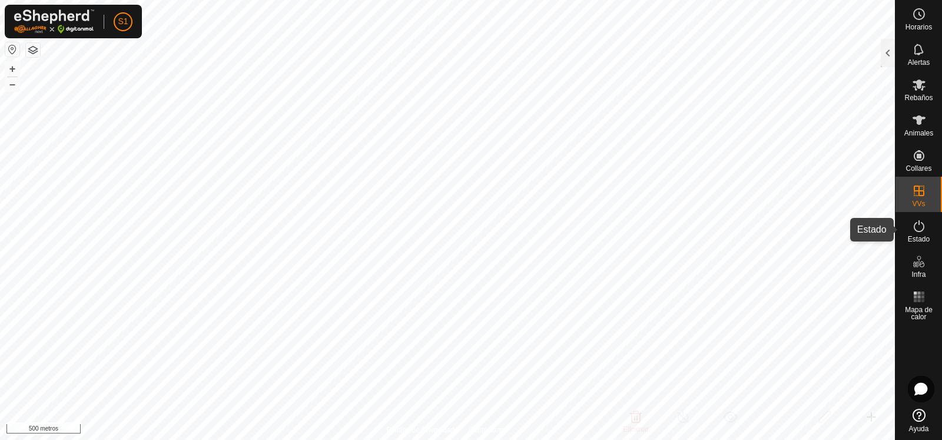
click at [912, 230] on icon at bounding box center [919, 226] width 14 height 14
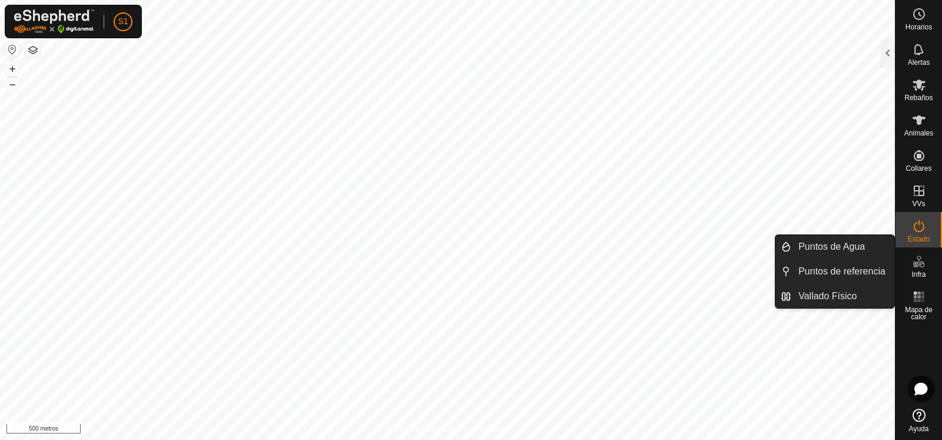
click at [920, 267] on icon at bounding box center [919, 261] width 14 height 14
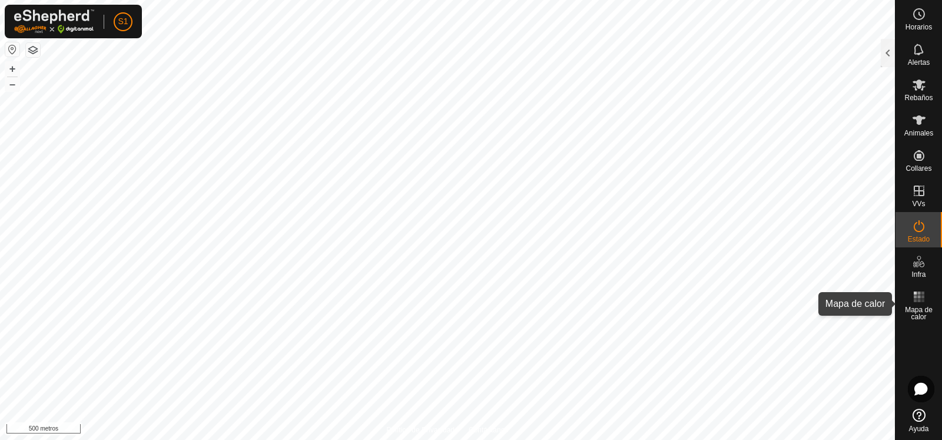
click at [921, 306] on font "Mapa de calor" at bounding box center [919, 313] width 28 height 15
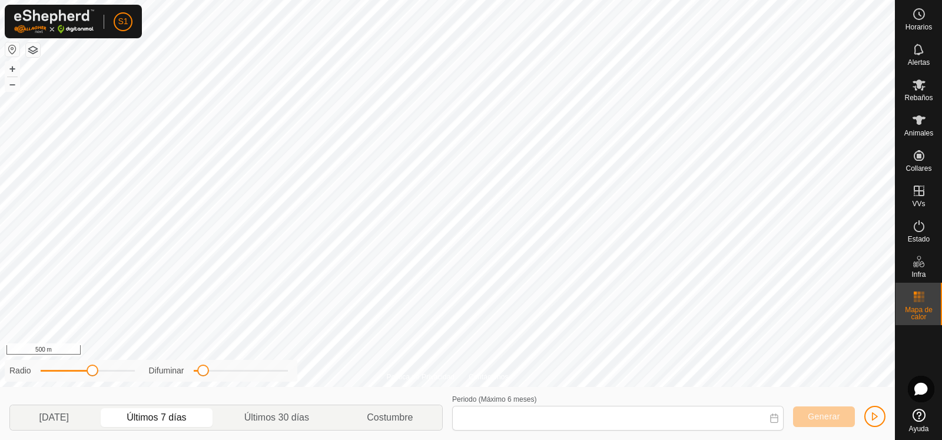
type input "[DATE] - [DATE]"
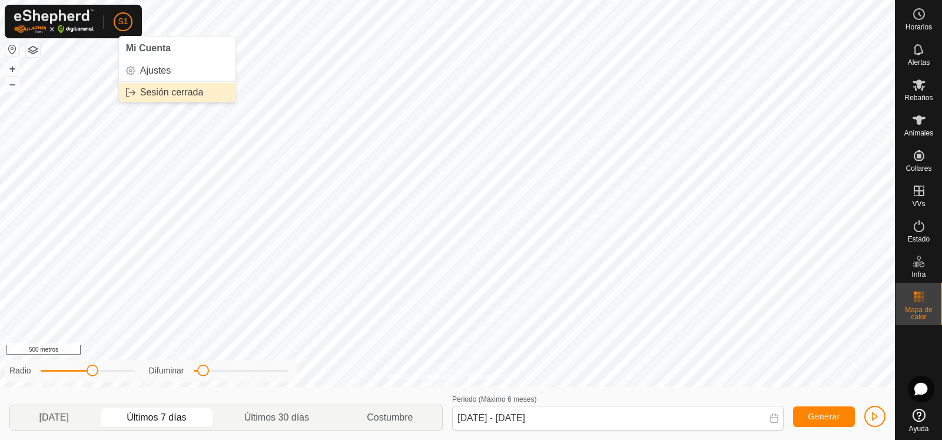
click at [153, 89] on link "Sesión cerrada" at bounding box center [177, 92] width 117 height 19
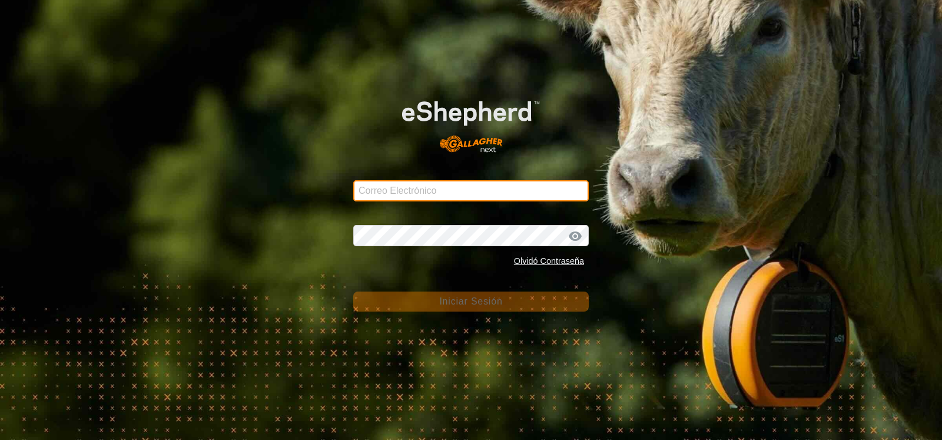
type input "[PERSON_NAME][EMAIL_ADDRESS][DOMAIN_NAME]"
